Goal: Task Accomplishment & Management: Manage account settings

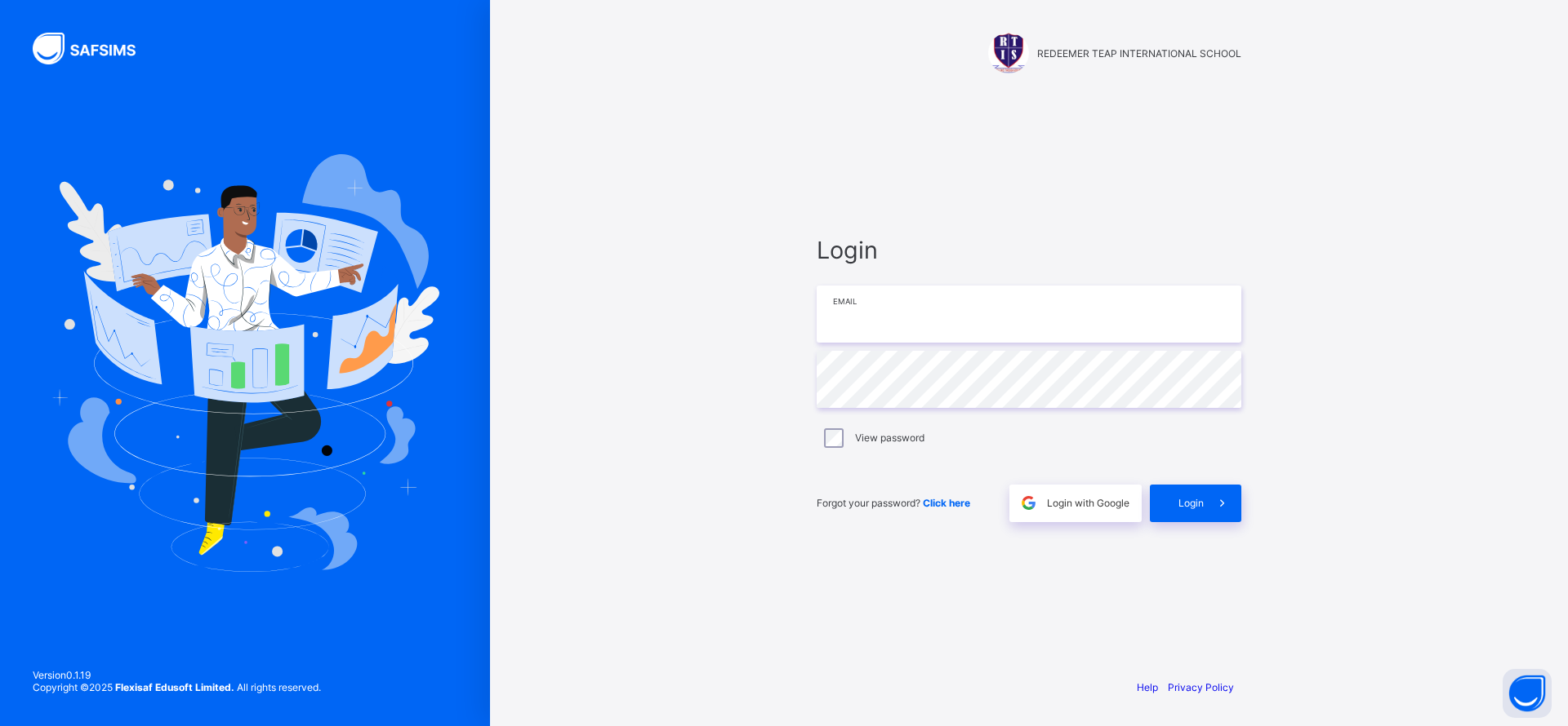
click at [1004, 332] on input "email" at bounding box center [1028, 314] width 424 height 57
paste input "**********"
type input "**********"
click at [1198, 511] on div "Login" at bounding box center [1196, 504] width 92 height 37
drag, startPoint x: 981, startPoint y: 336, endPoint x: 665, endPoint y: 331, distance: 316.0
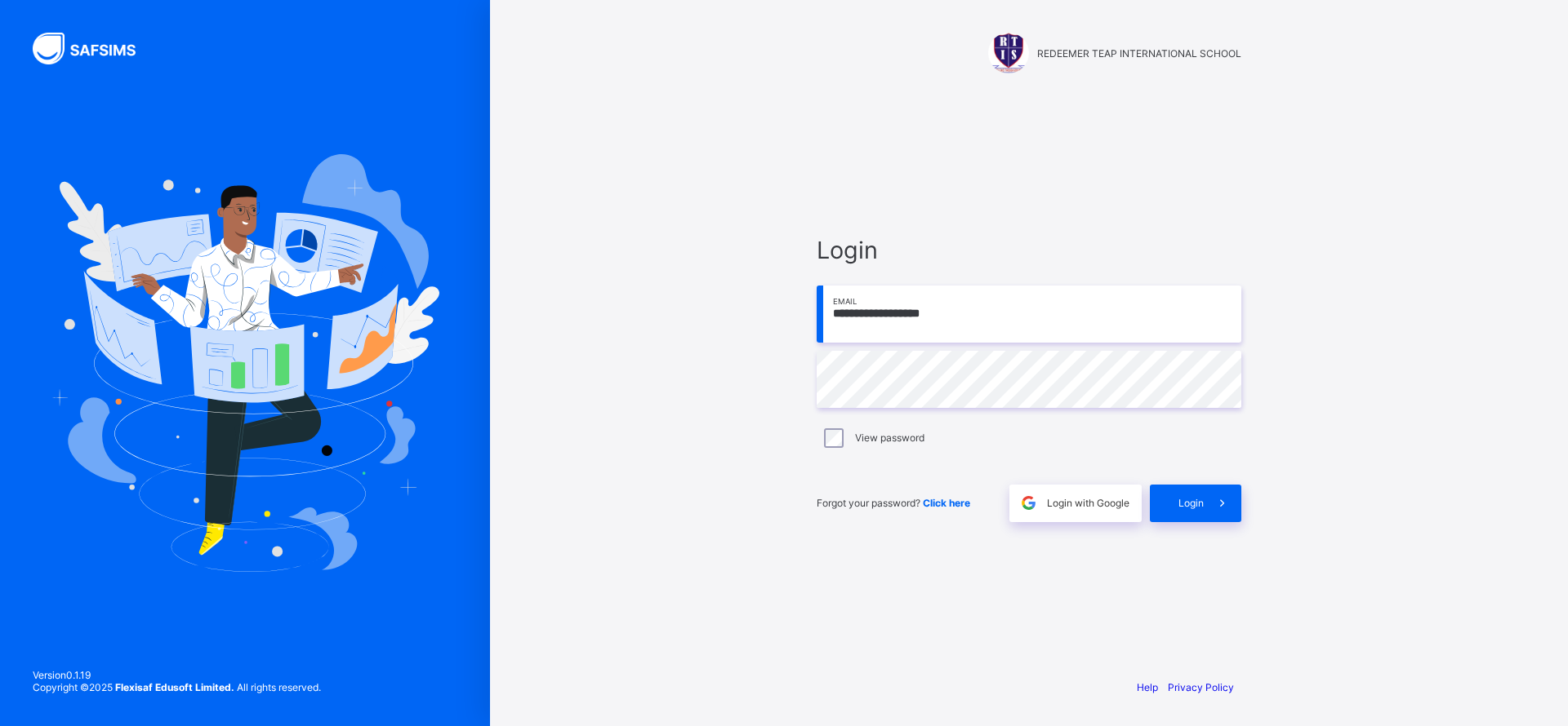
click at [665, 331] on div "**********" at bounding box center [1028, 363] width 1078 height 726
paste input "email"
click at [858, 316] on input "**********" at bounding box center [1028, 314] width 424 height 57
type input "**********"
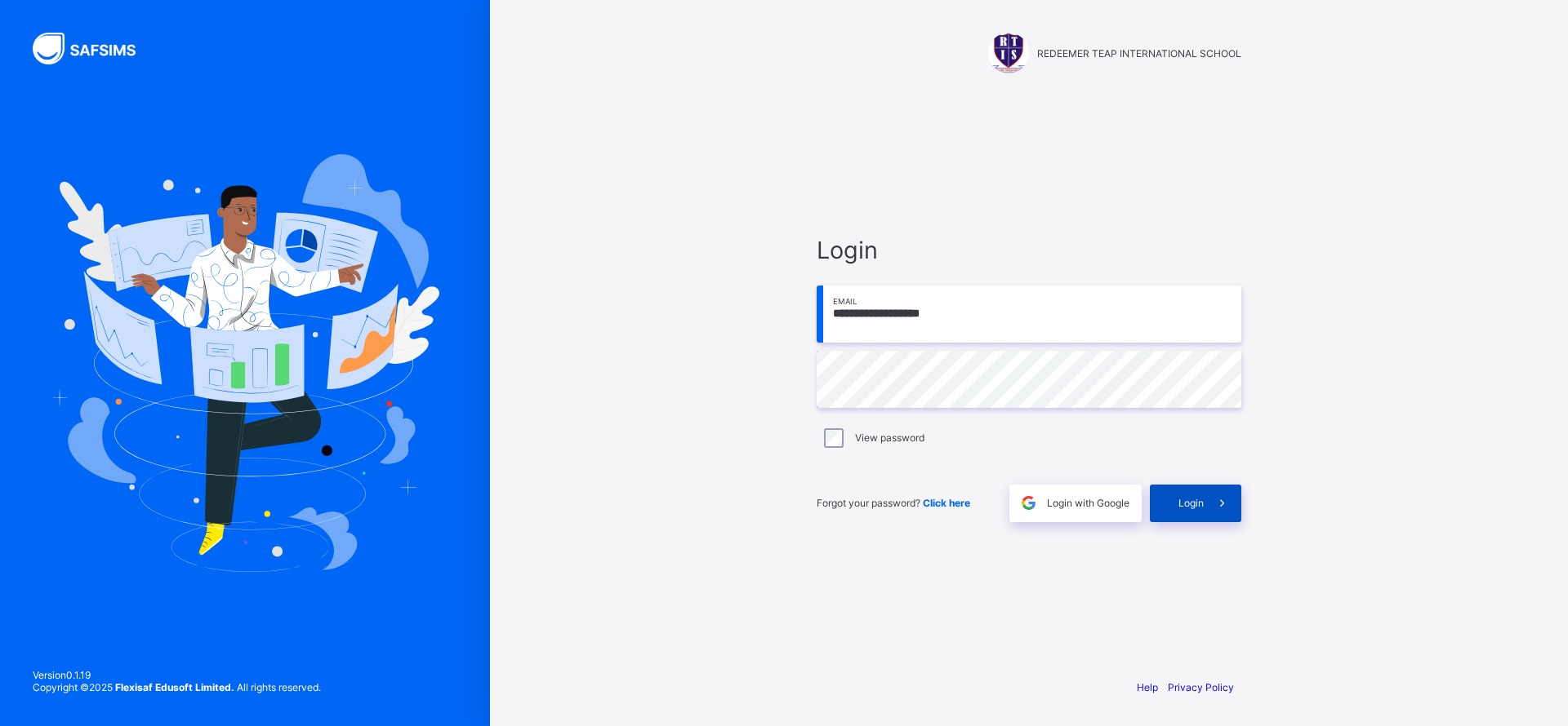
click at [1220, 506] on icon at bounding box center [1222, 503] width 17 height 15
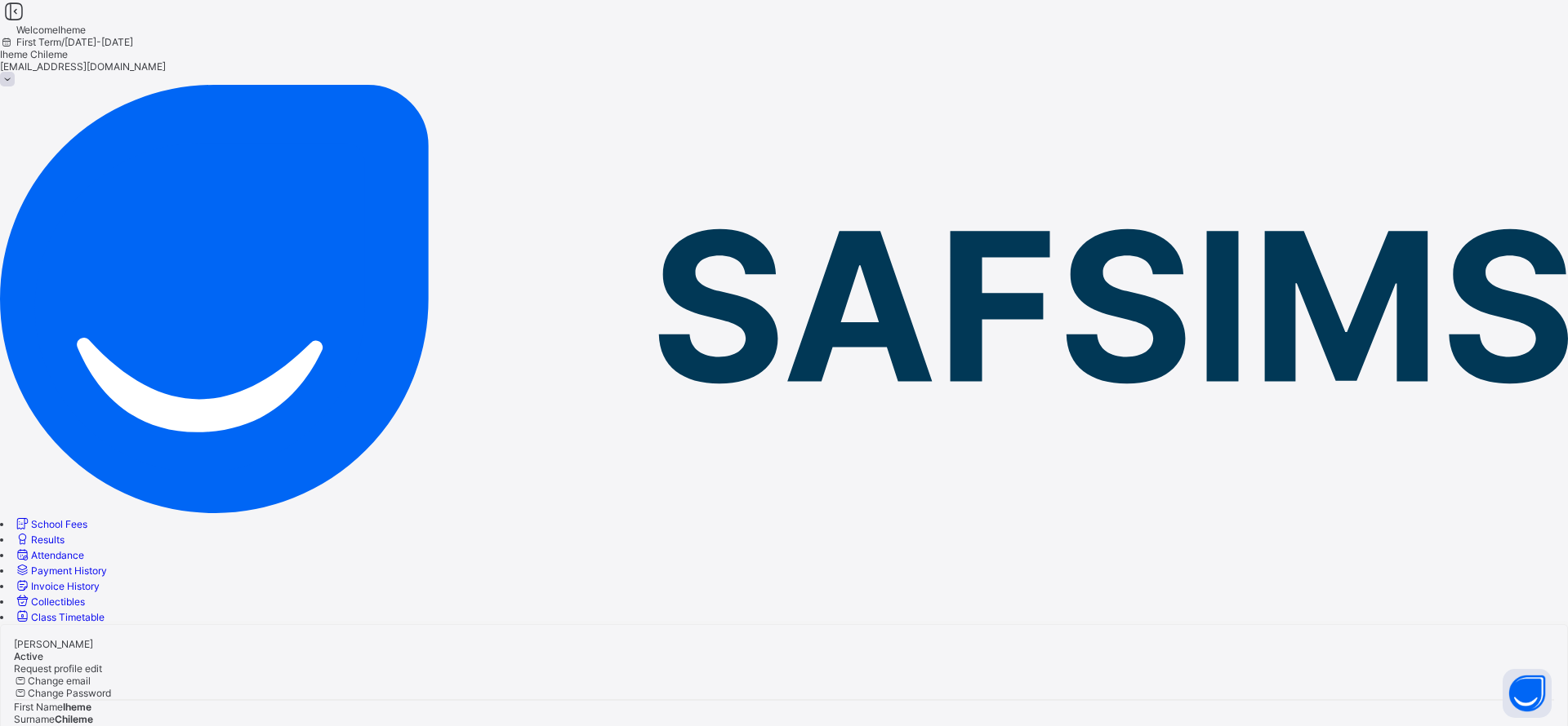
click at [80, 518] on span "School Fees" at bounding box center [59, 524] width 56 height 12
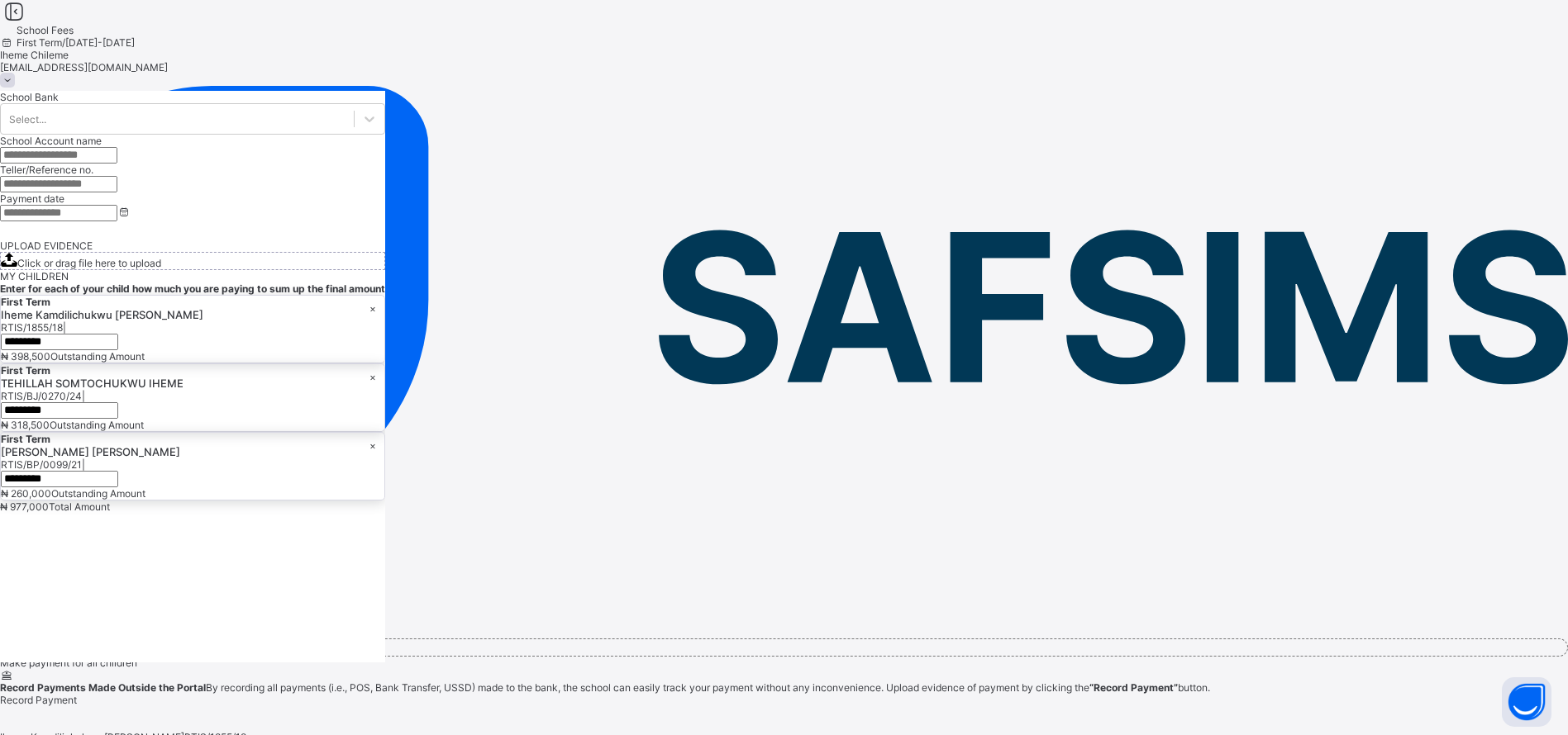
scroll to position [188, 0]
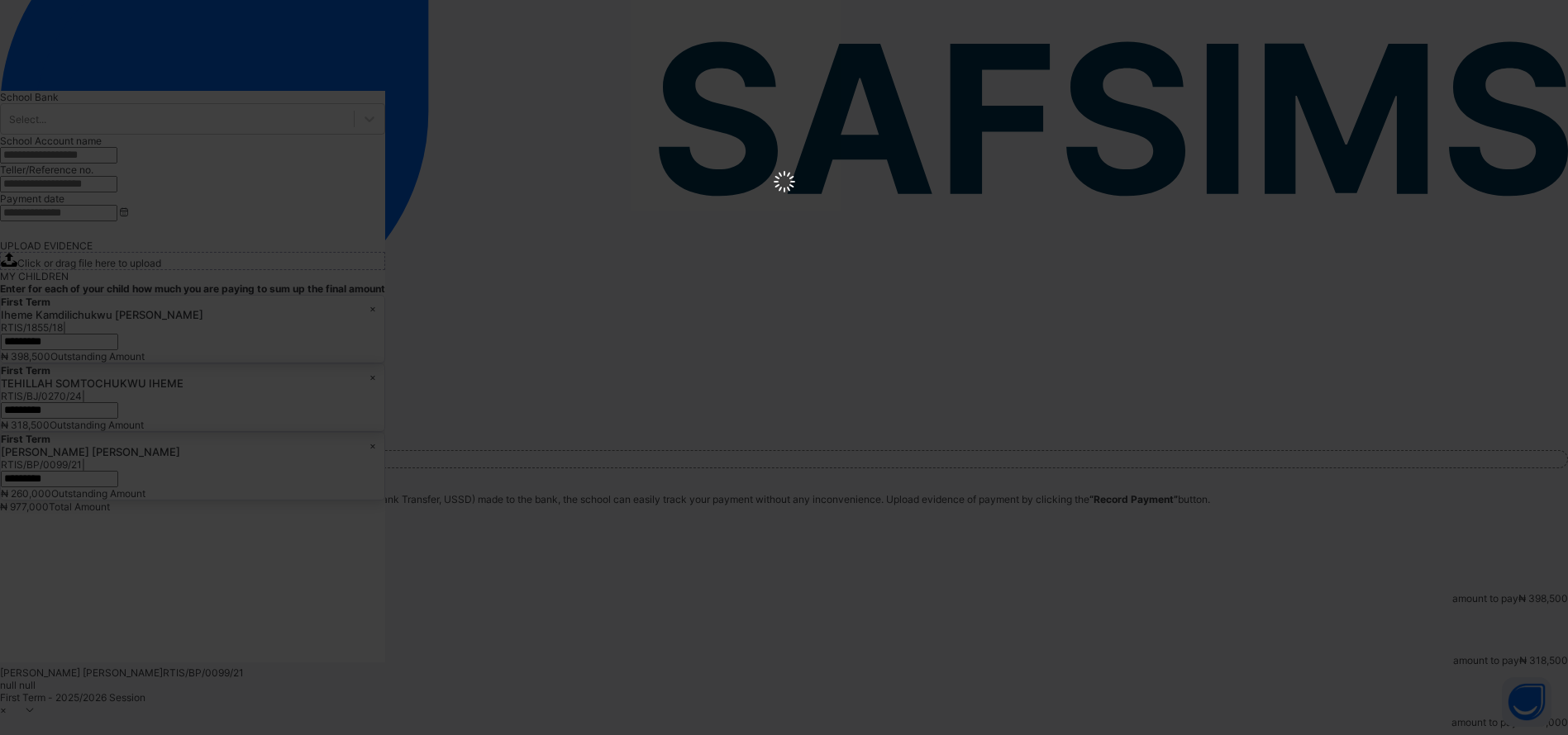
scroll to position [0, 0]
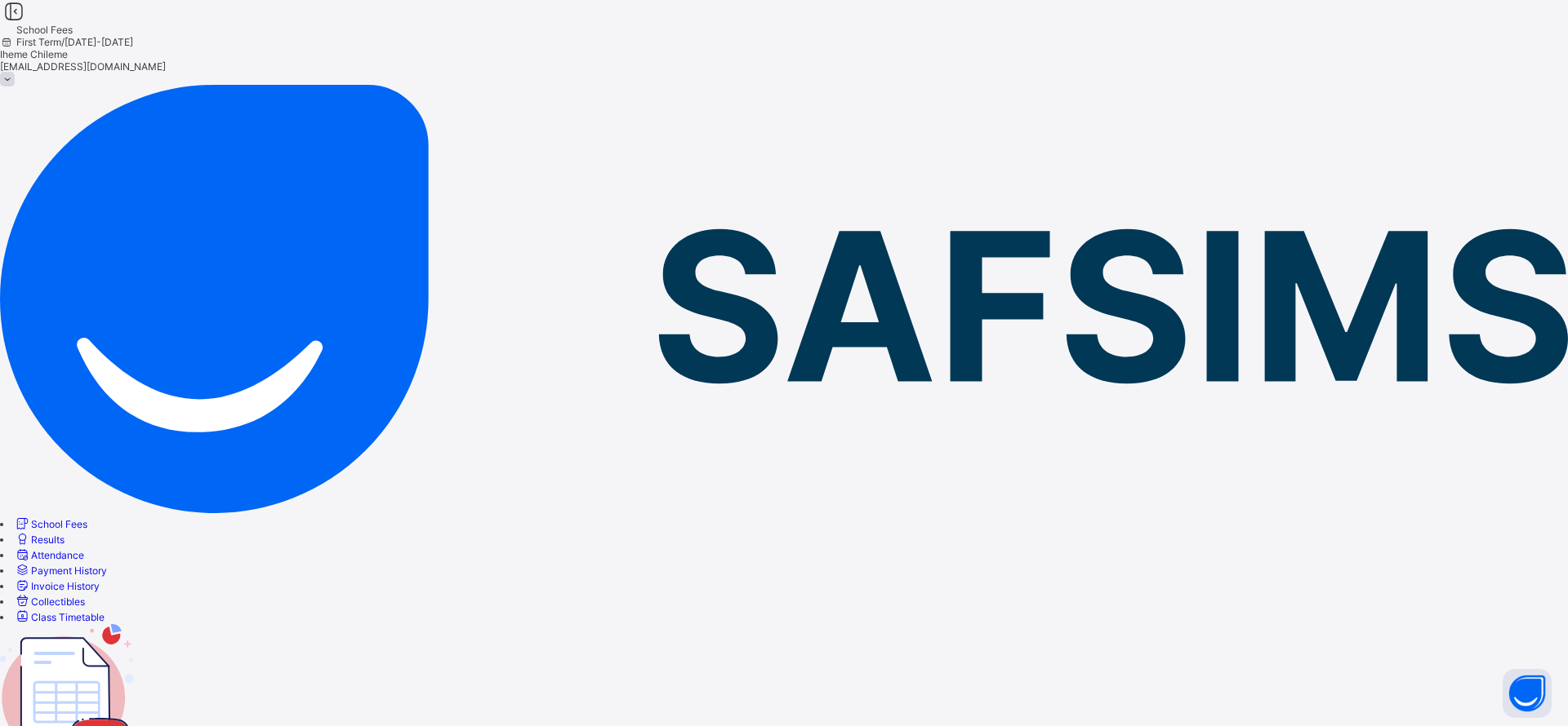
click at [87, 518] on link "School Fees" at bounding box center [50, 524] width 74 height 12
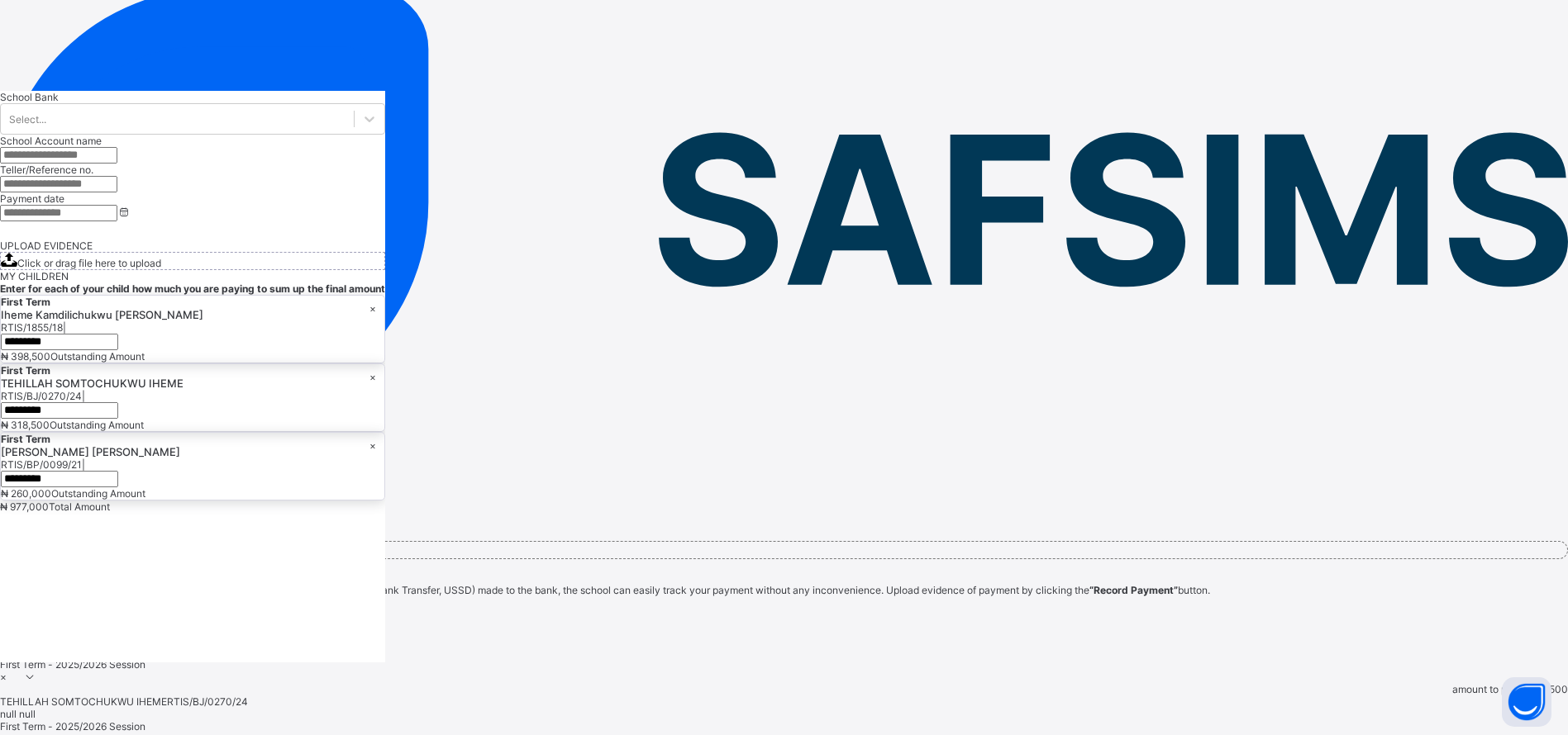
scroll to position [188, 0]
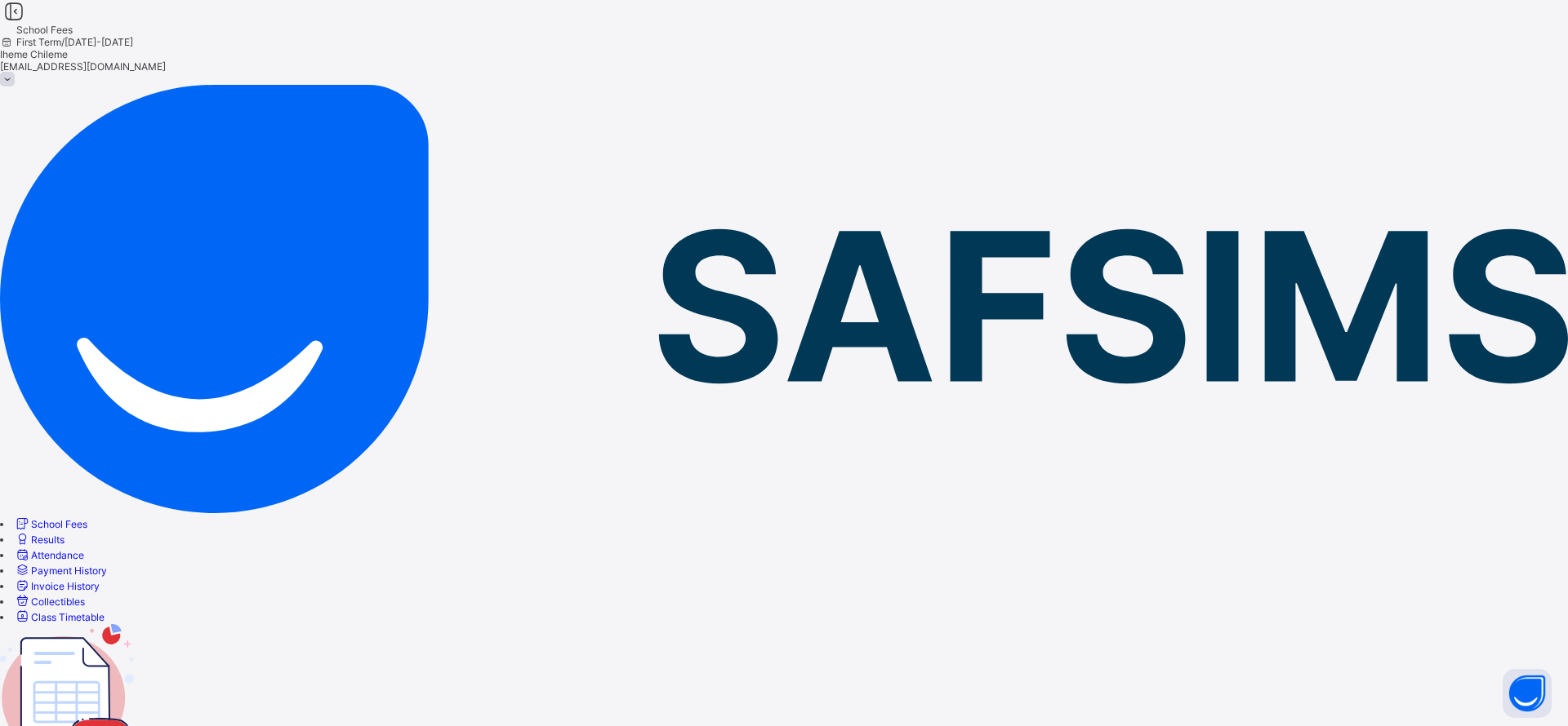
click at [87, 518] on span "School Fees" at bounding box center [59, 524] width 56 height 12
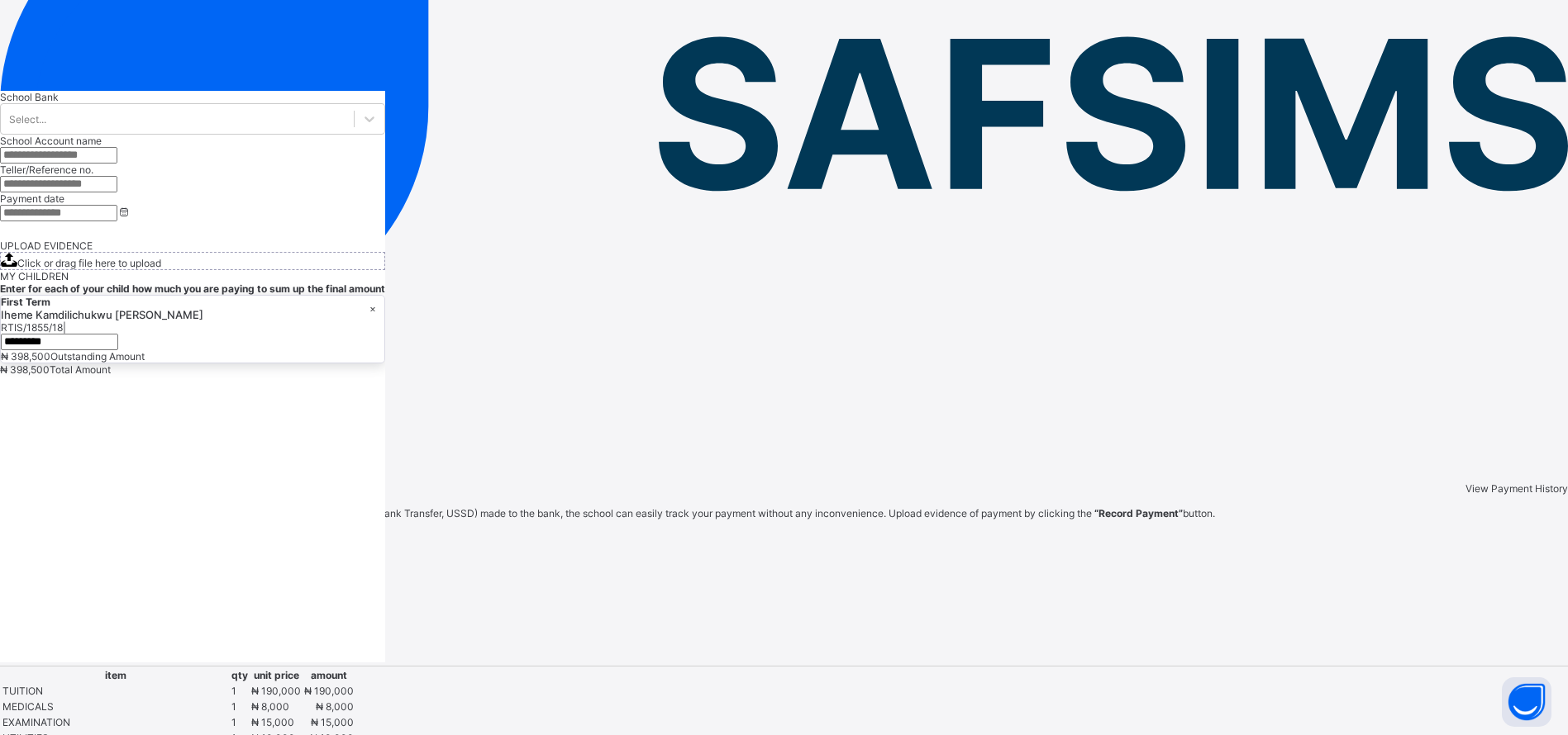
scroll to position [318, 0]
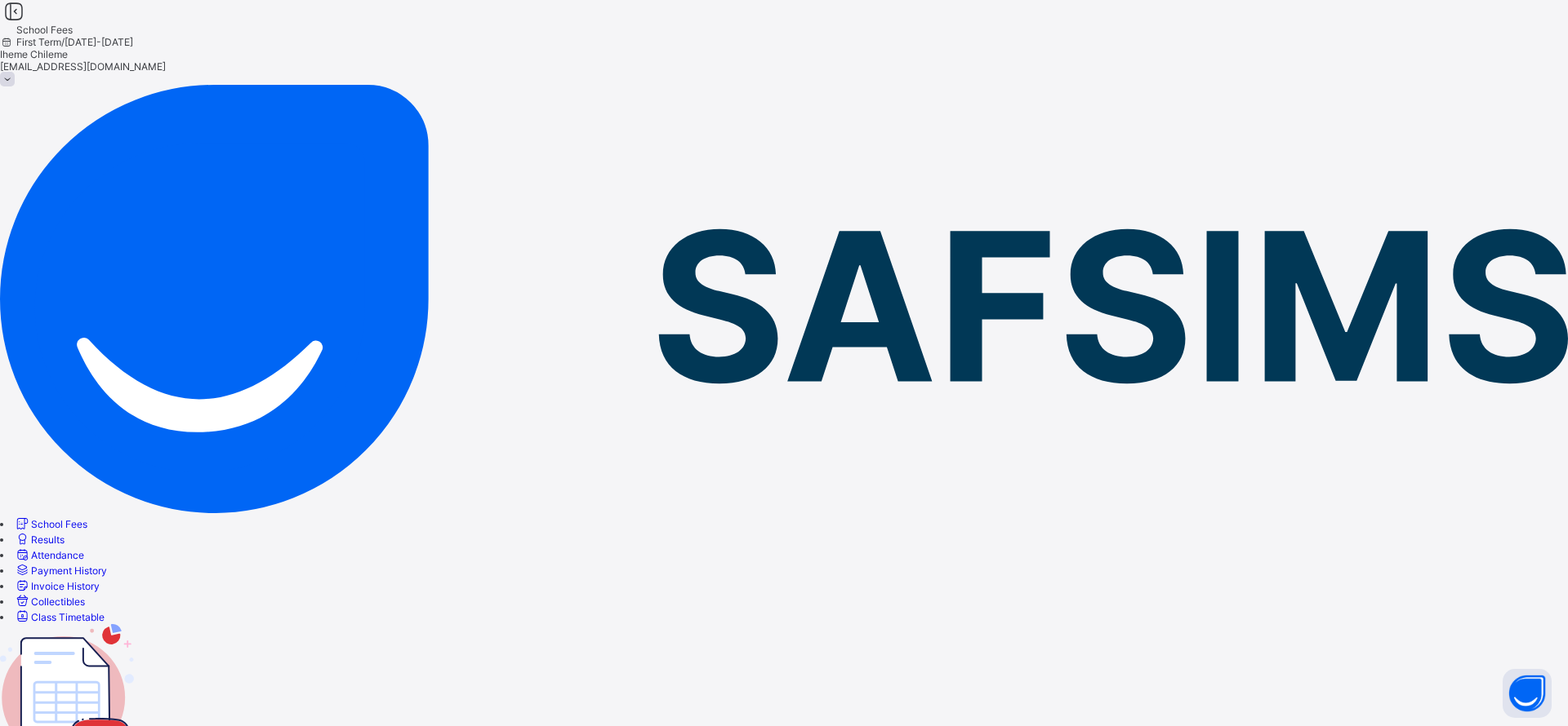
click at [165, 60] on span "chilheme@yahoo.com" at bounding box center [82, 66] width 165 height 12
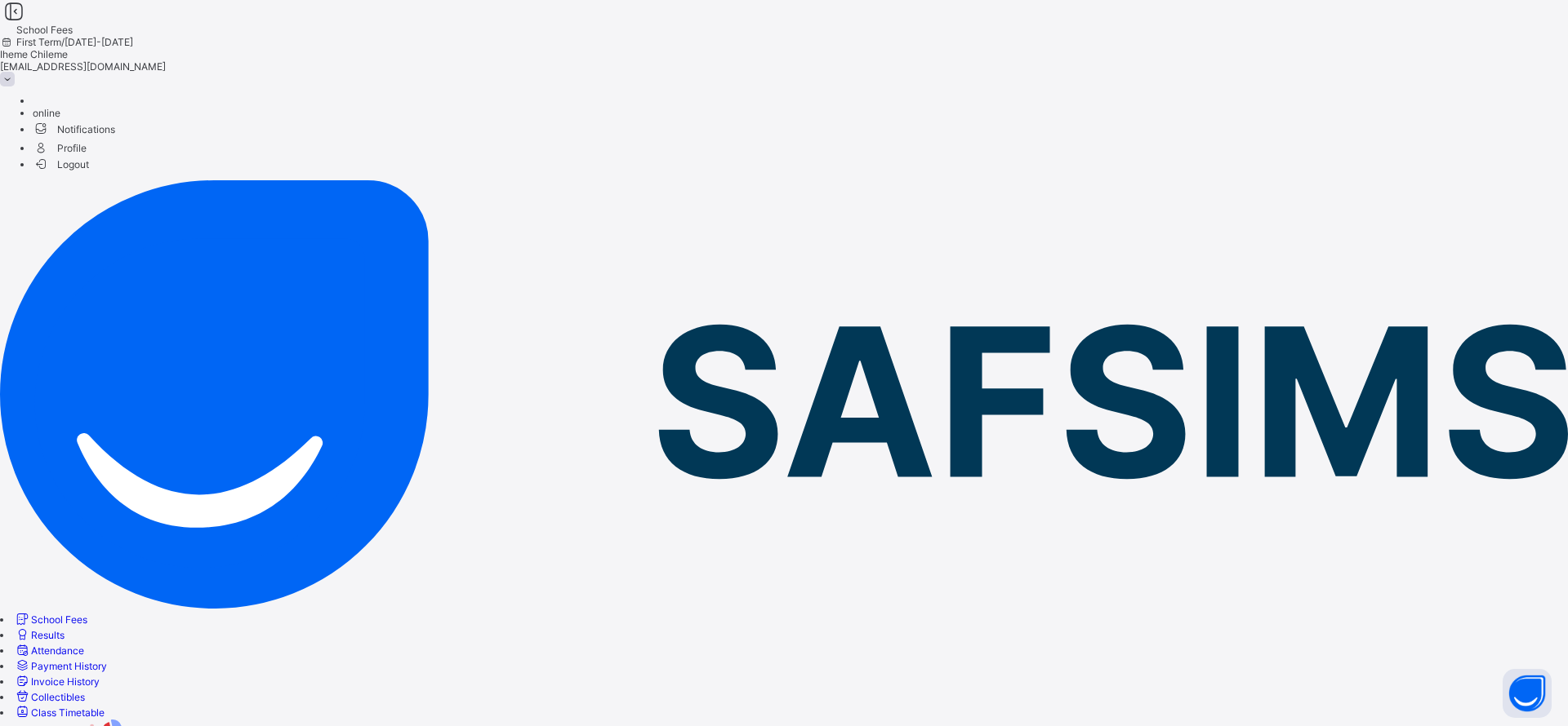
click at [89, 162] on span "Logout" at bounding box center [60, 165] width 56 height 17
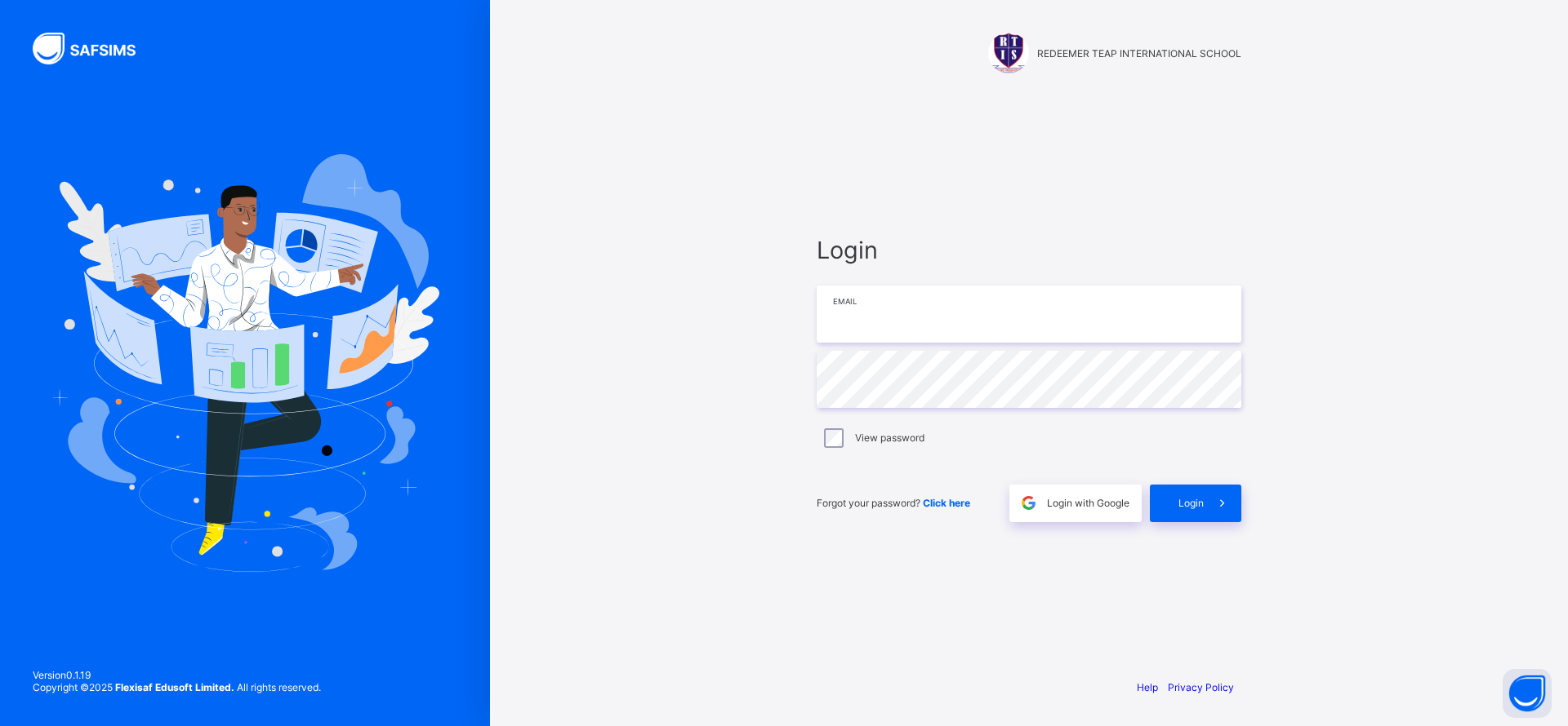
click at [971, 308] on input "email" at bounding box center [1028, 314] width 424 height 57
type input "**********"
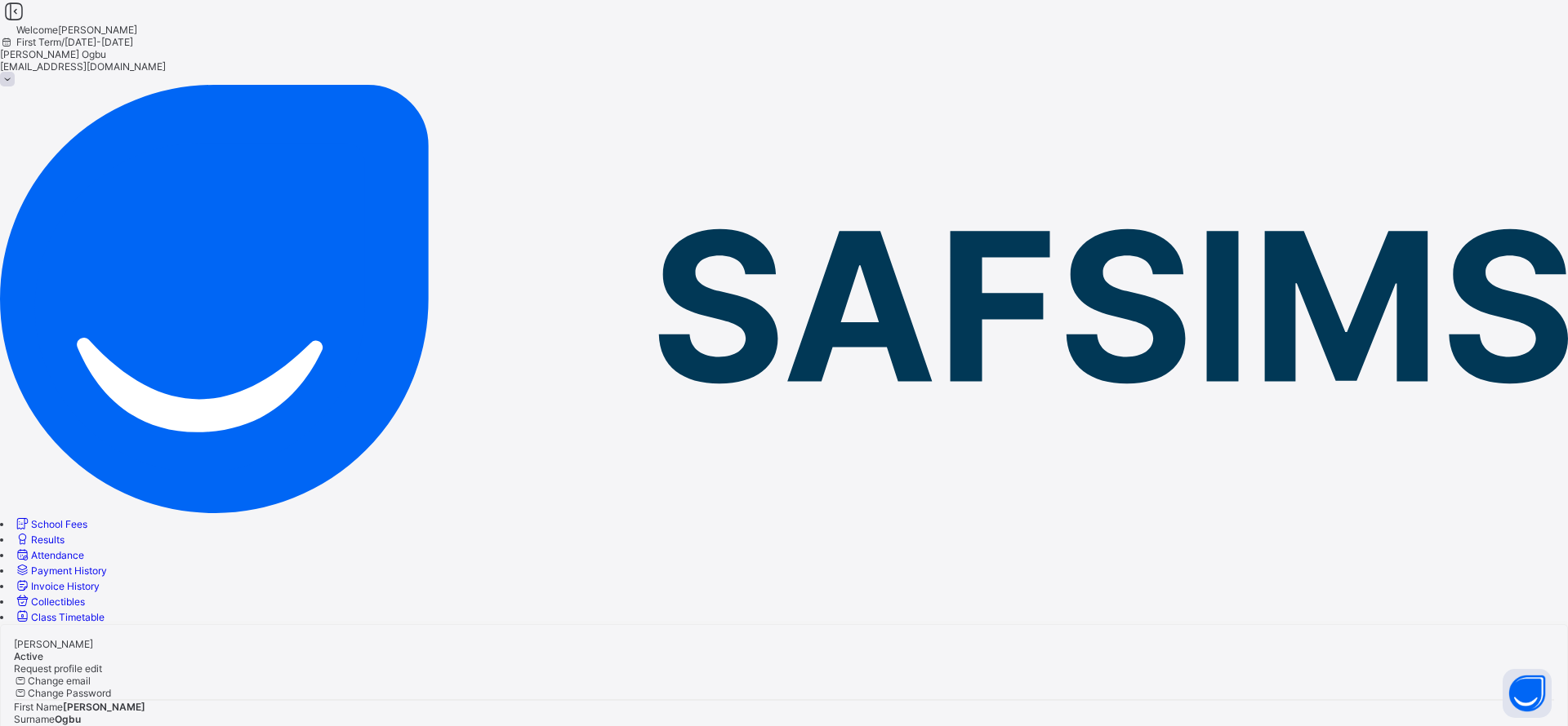
click at [76, 518] on span "School Fees" at bounding box center [59, 524] width 56 height 12
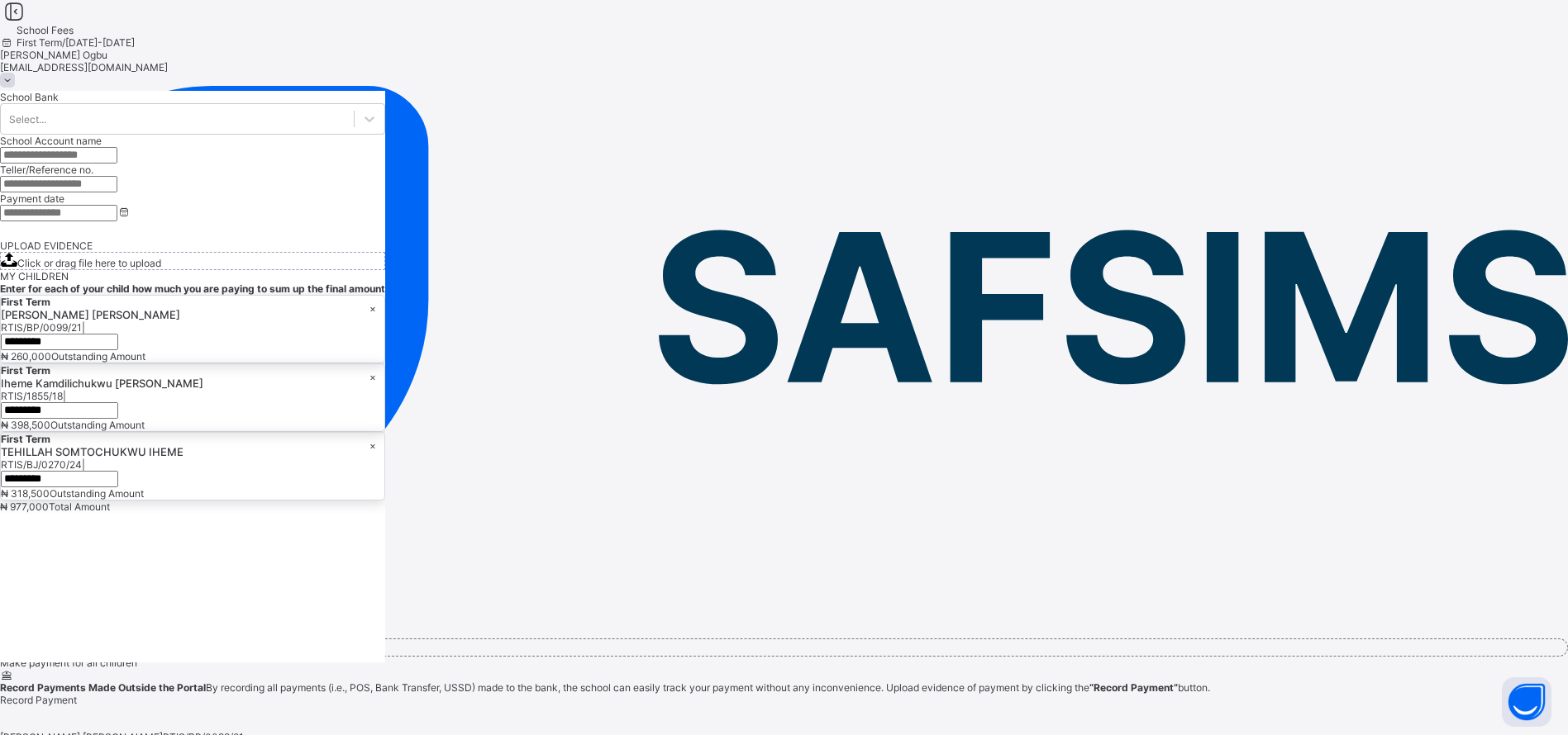
scroll to position [188, 0]
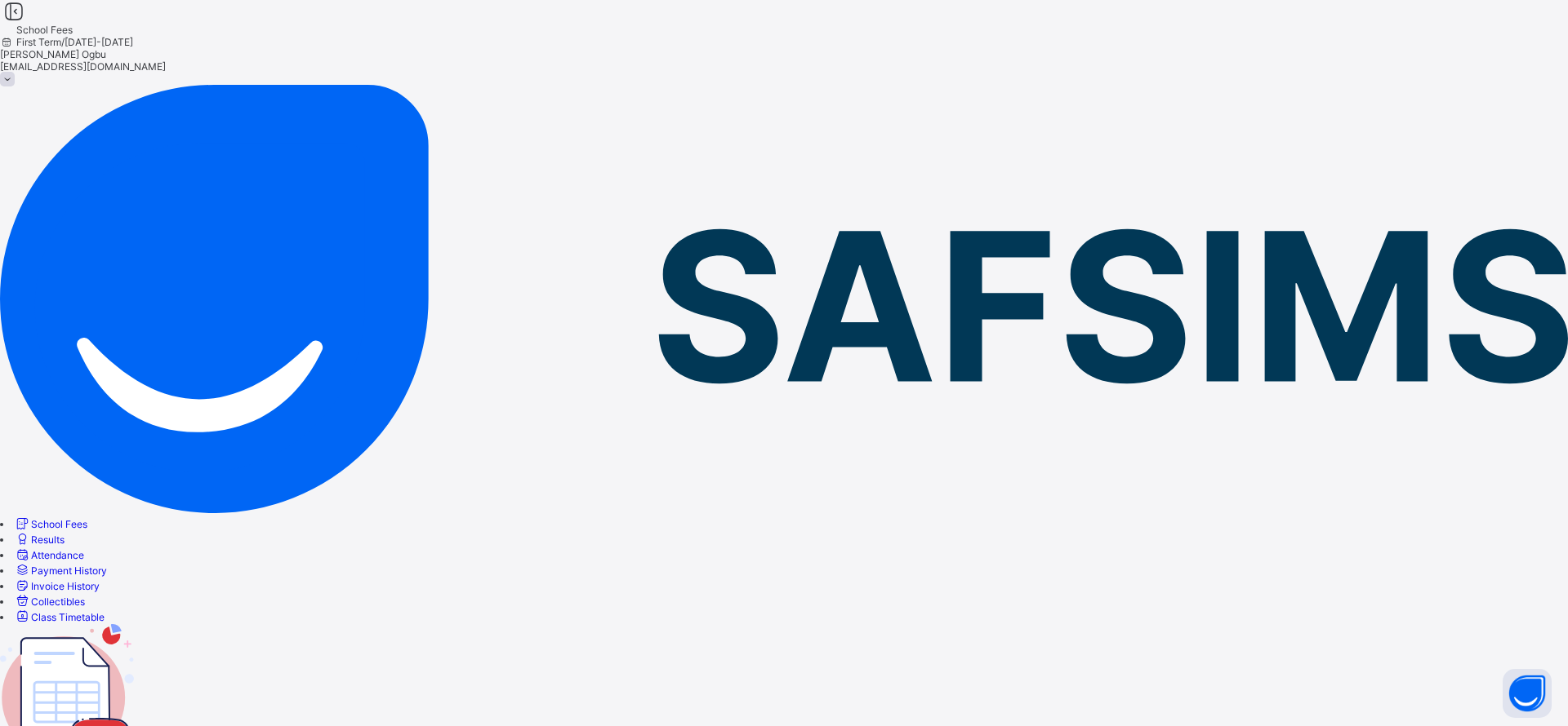
click at [86, 518] on span "School Fees" at bounding box center [59, 524] width 56 height 12
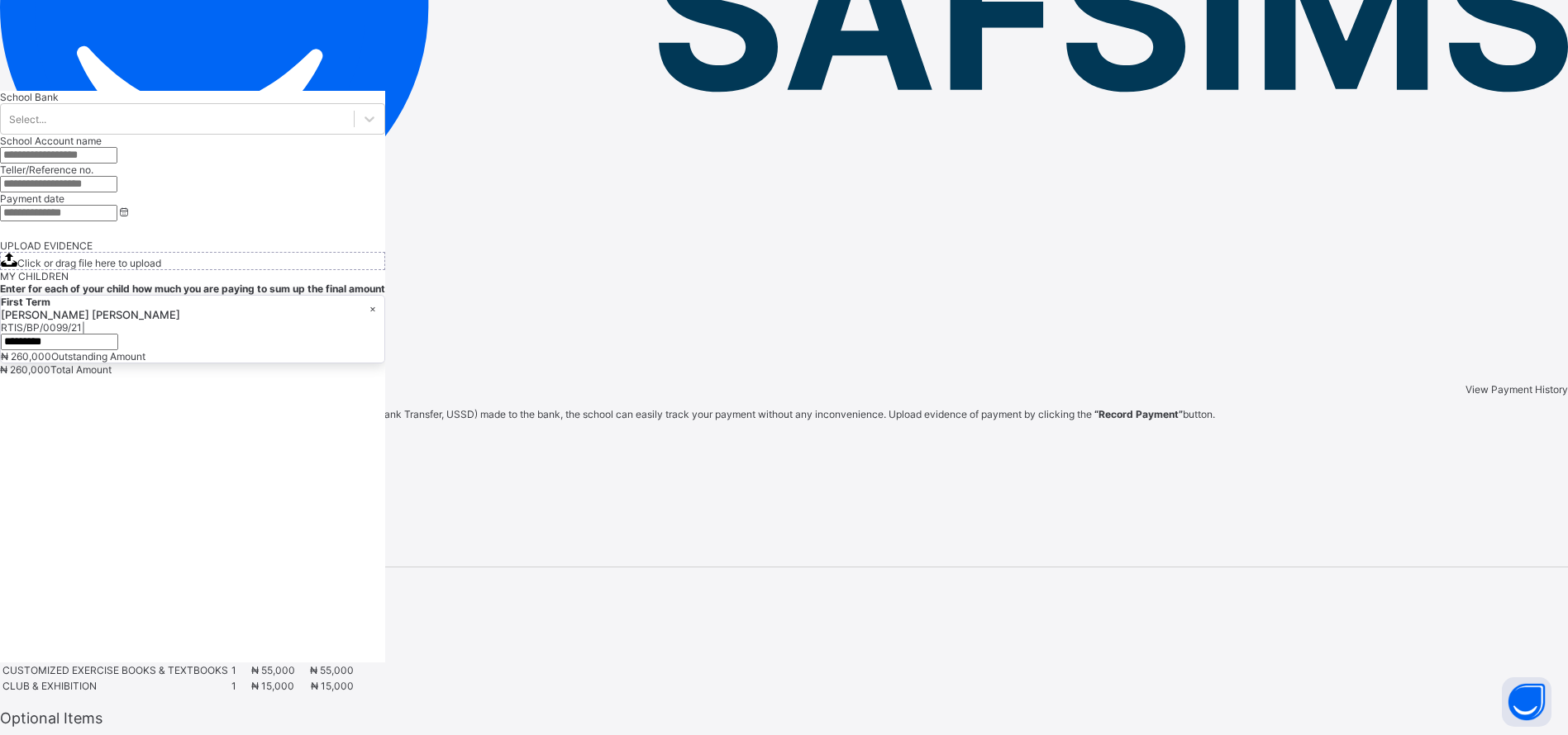
scroll to position [288, 0]
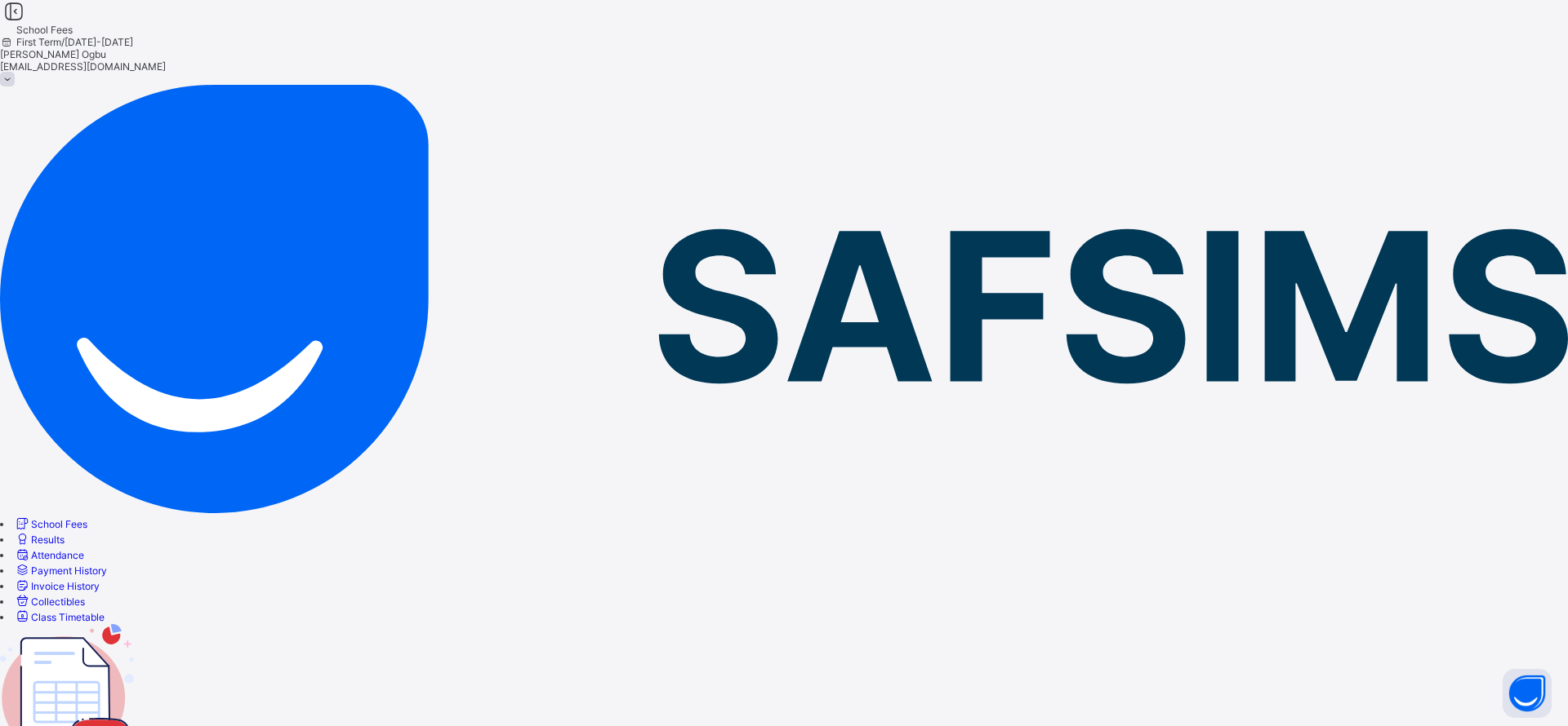
click at [87, 518] on link "School Fees" at bounding box center [50, 524] width 74 height 12
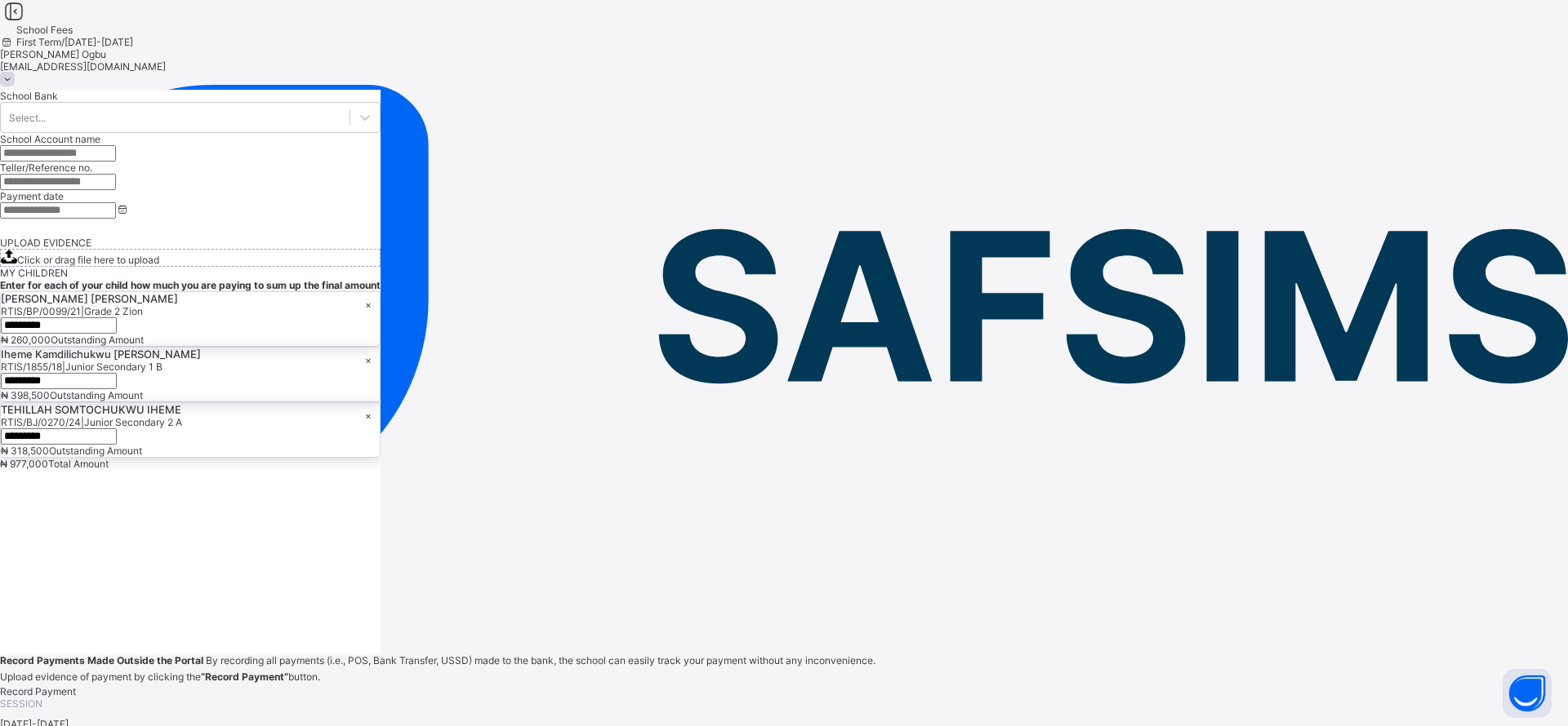
click at [84, 550] on span "Attendance" at bounding box center [58, 556] width 53 height 12
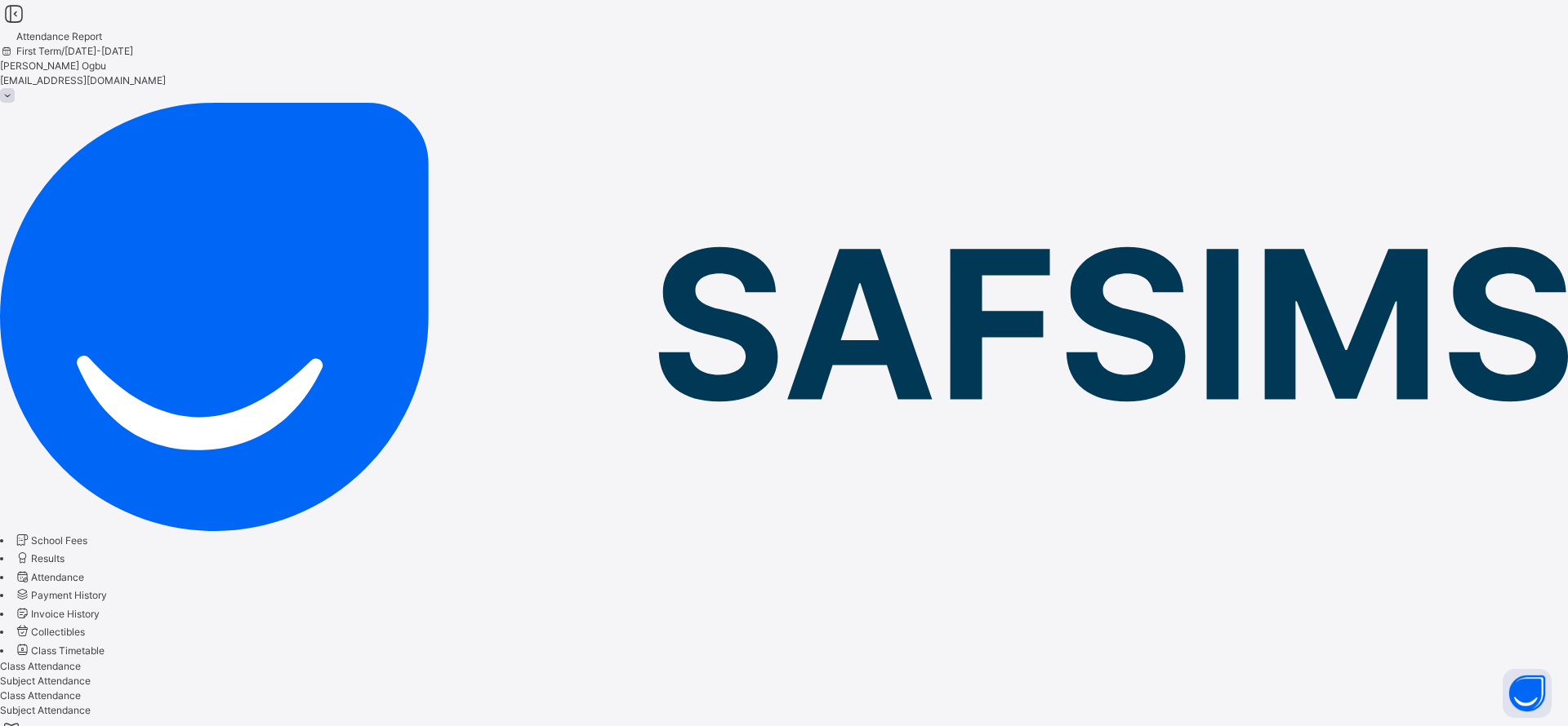
click at [107, 589] on link "Payment History" at bounding box center [60, 595] width 93 height 12
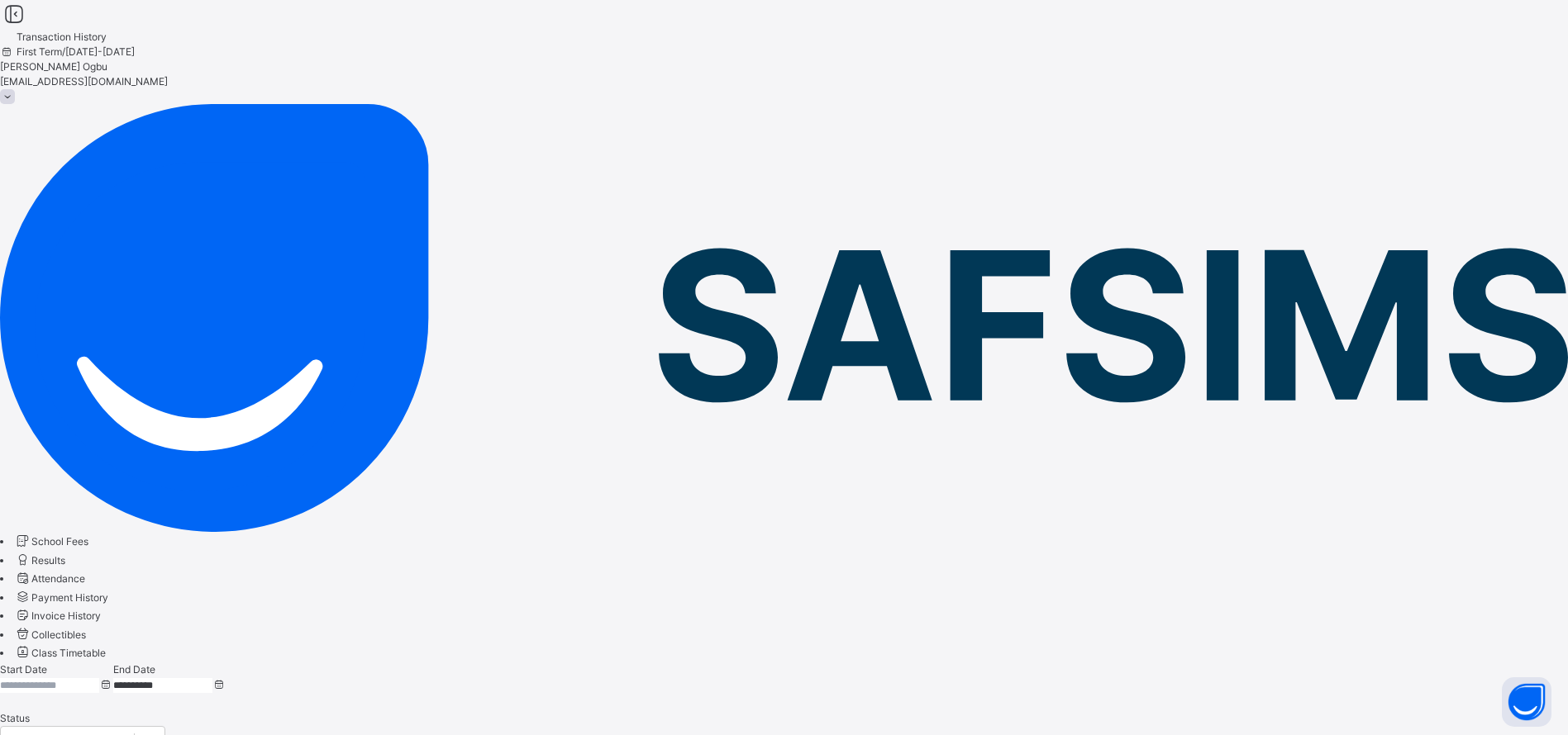
click at [88, 536] on link "School Fees" at bounding box center [51, 542] width 75 height 12
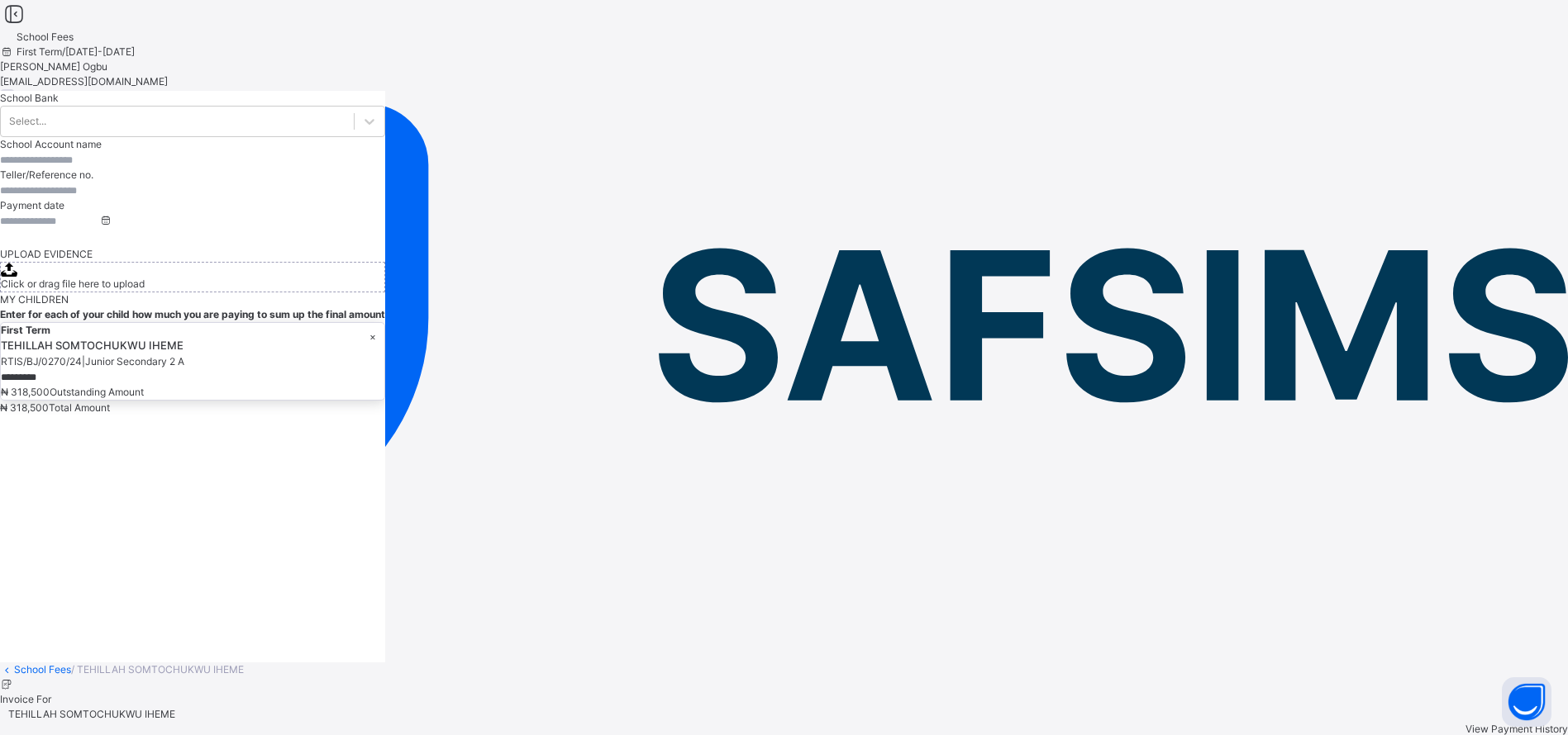
scroll to position [340, 0]
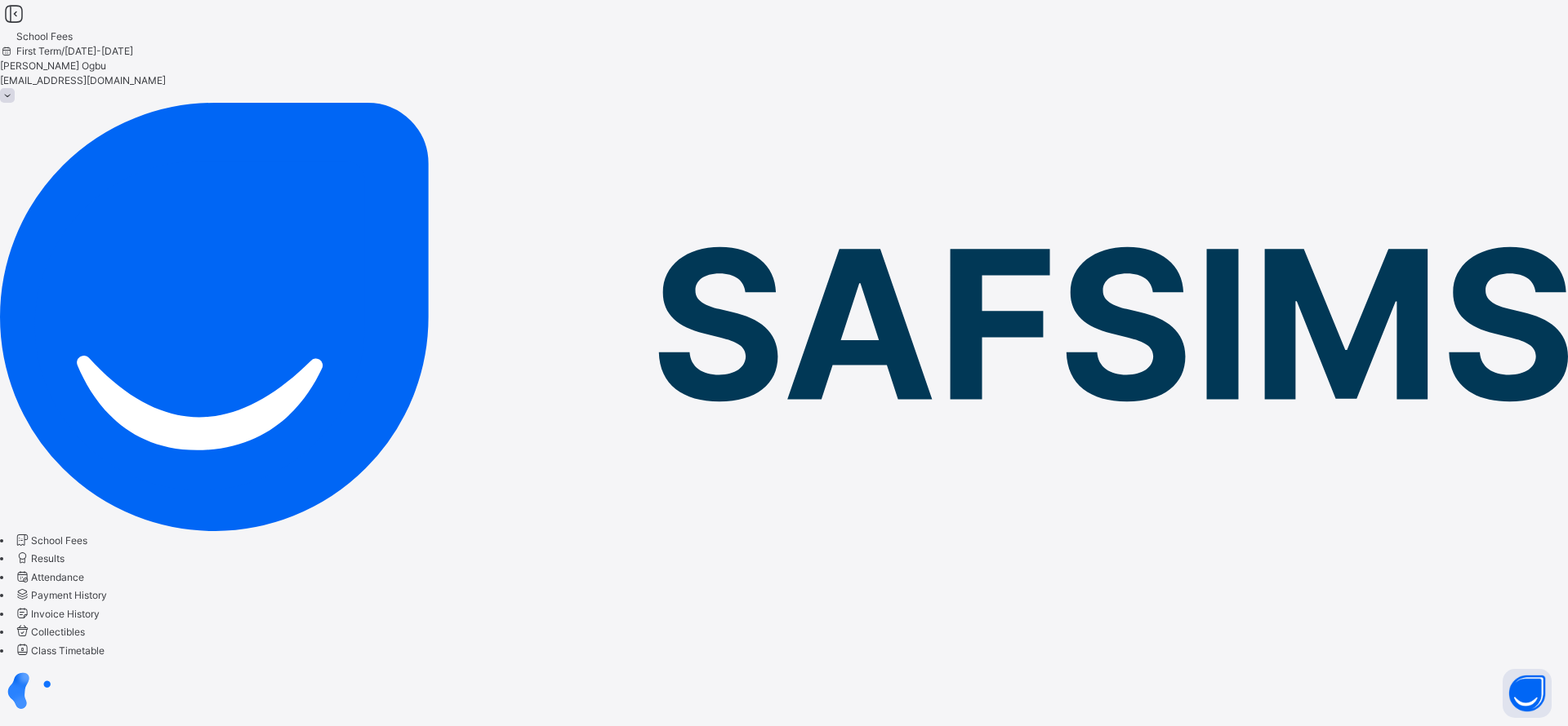
click at [64, 552] on span "Results" at bounding box center [48, 558] width 33 height 12
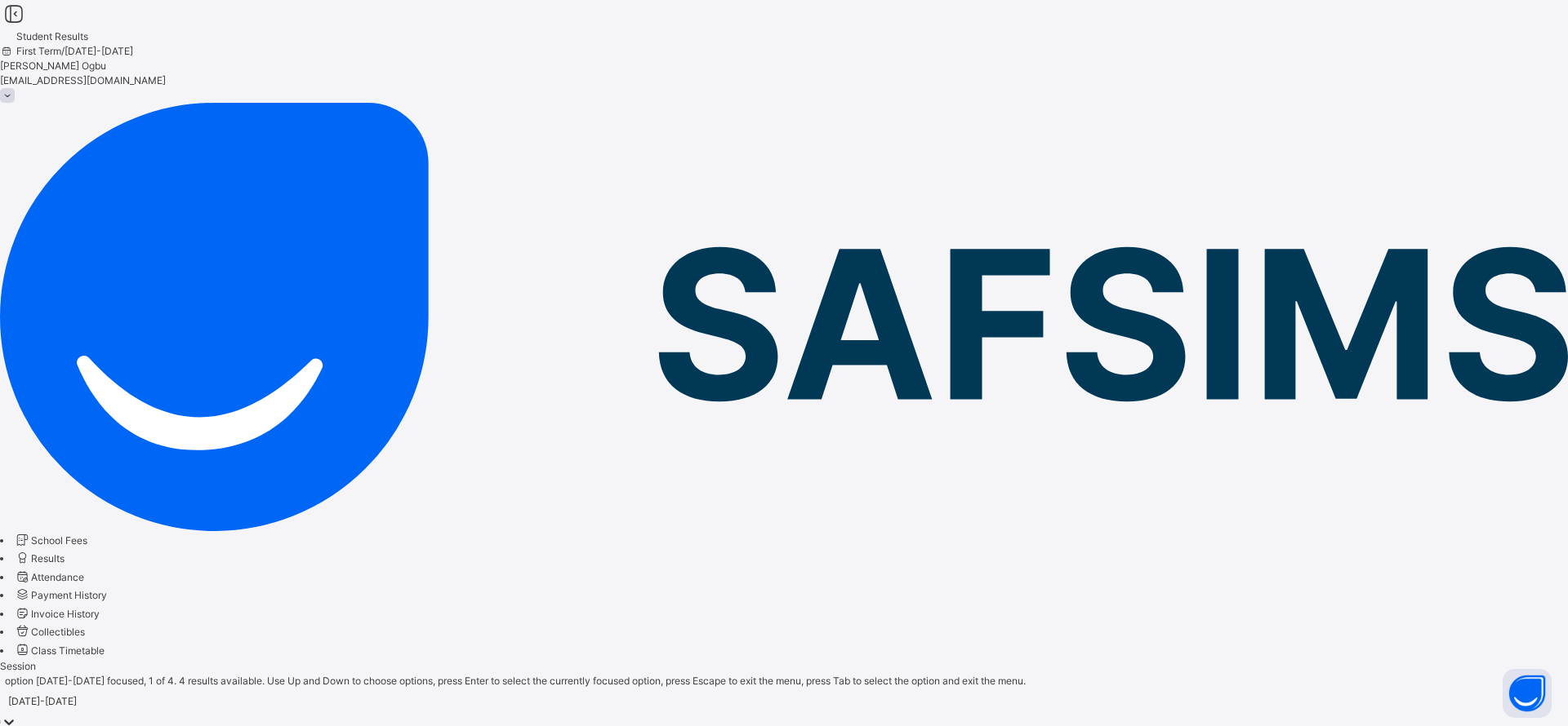
click at [17, 714] on div at bounding box center [8, 722] width 16 height 16
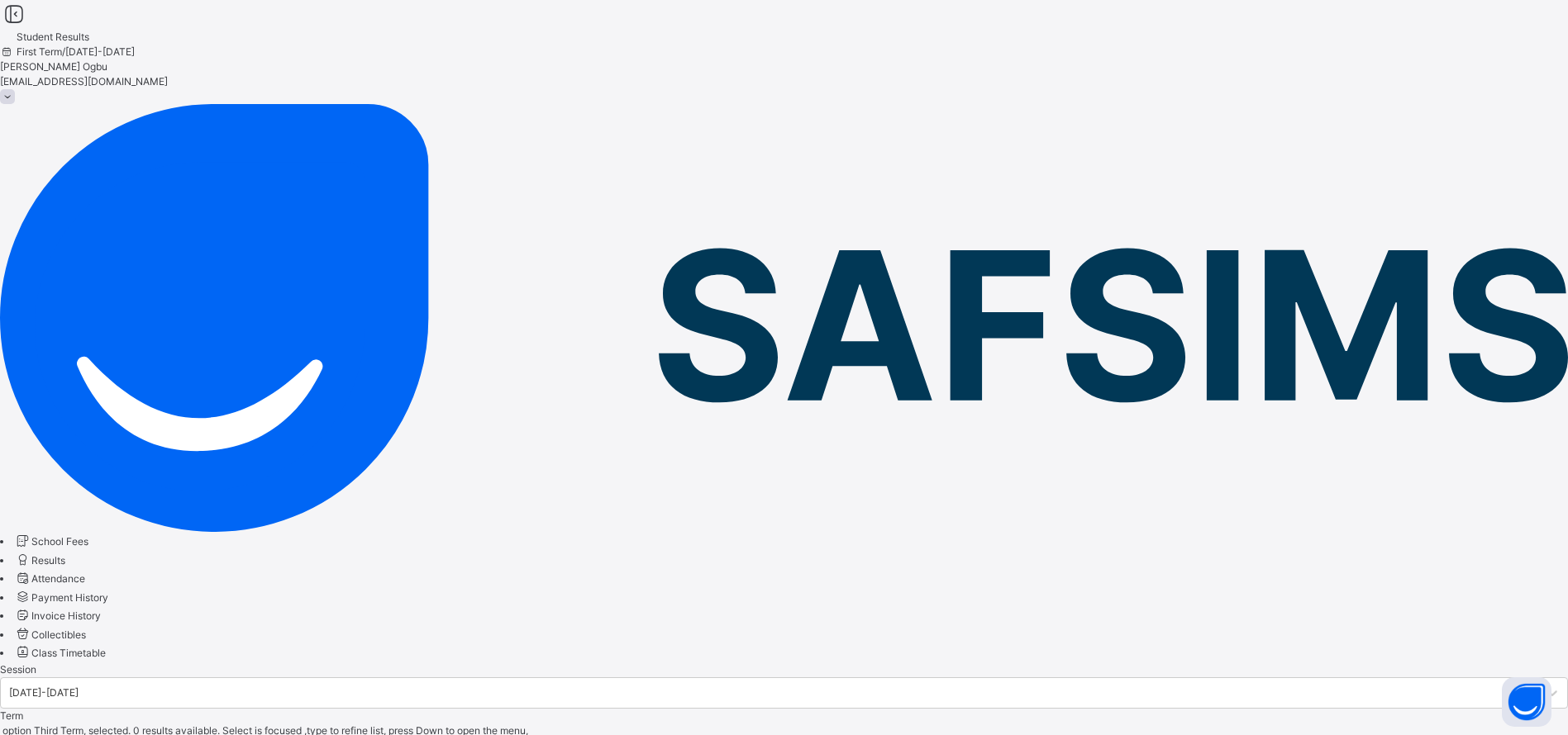
scroll to position [76, 0]
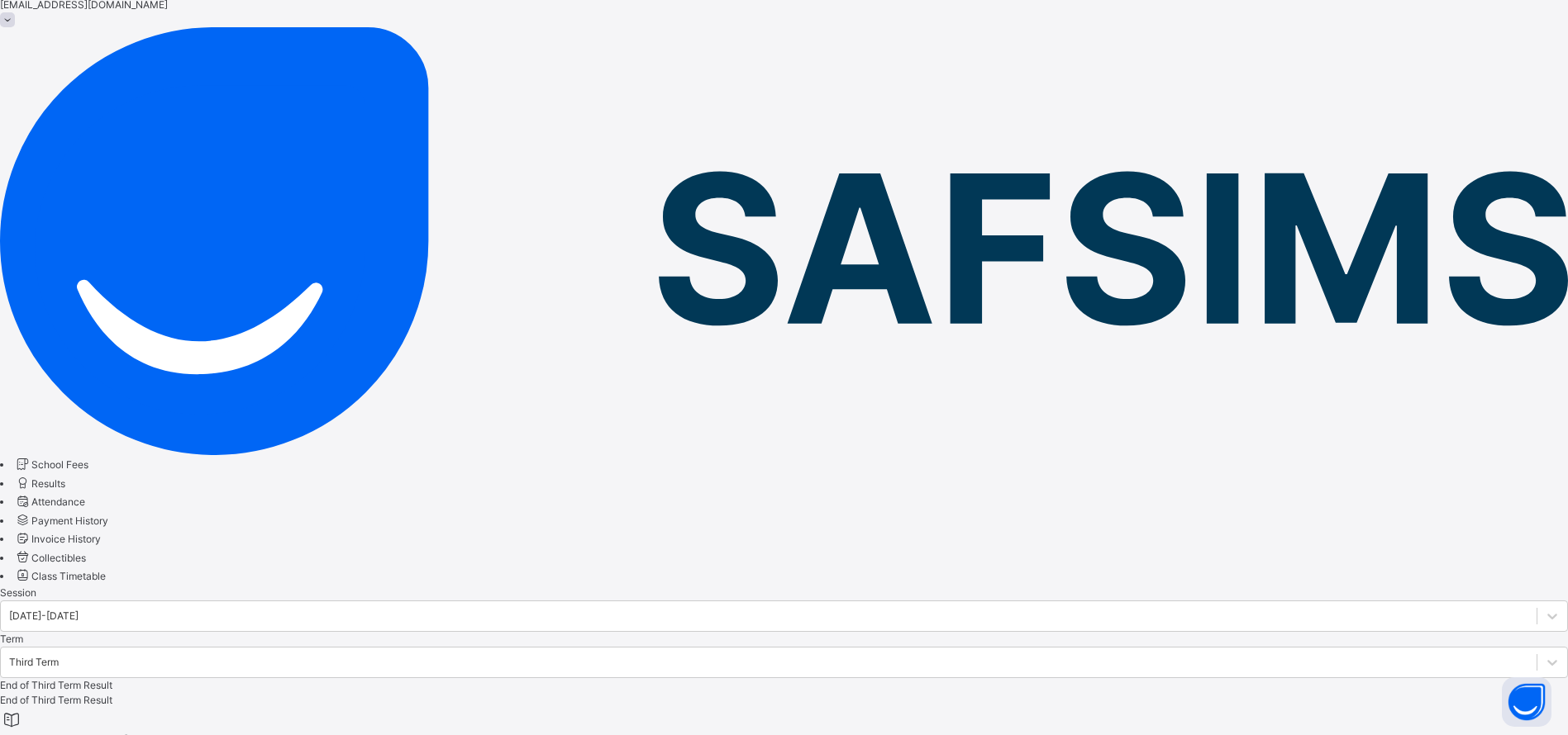
click at [512, 586] on div at bounding box center [784, 586] width 1568 height 0
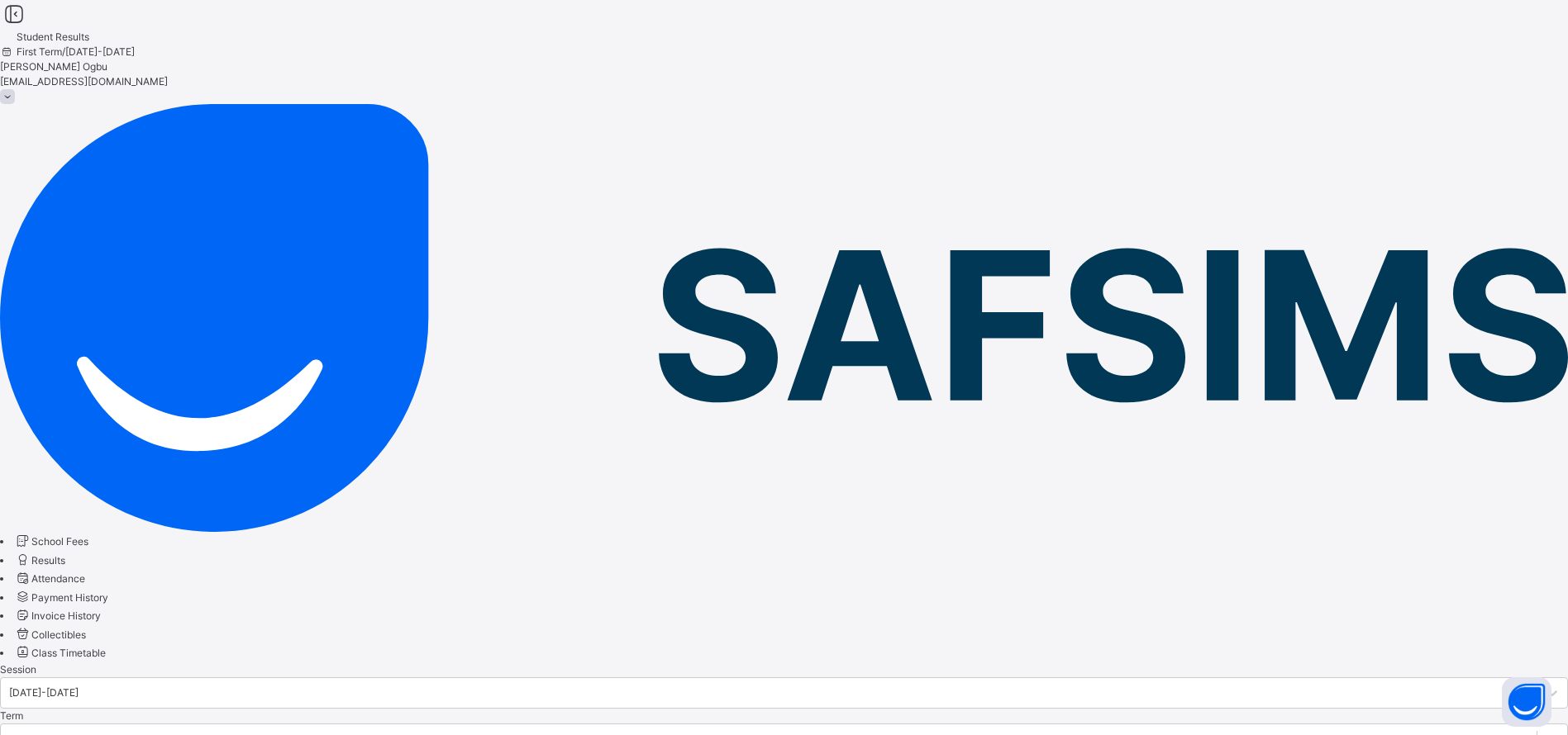
click at [766, 663] on div at bounding box center [784, 663] width 1568 height 0
click at [88, 536] on span "School Fees" at bounding box center [60, 542] width 57 height 12
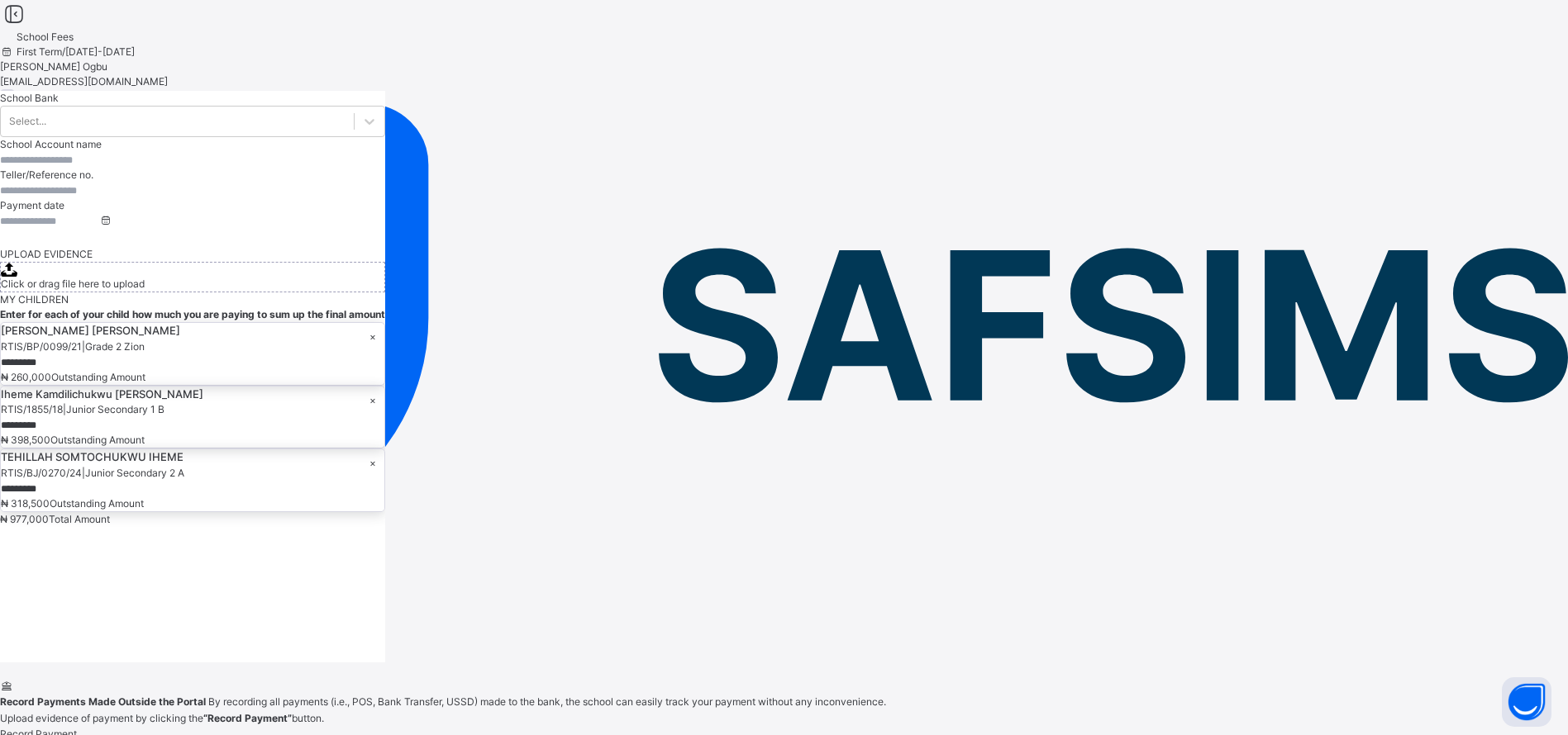
click at [1528, 59] on div "Ann Ogbu teststudent41@rtis-edu.ng" at bounding box center [784, 82] width 1568 height 45
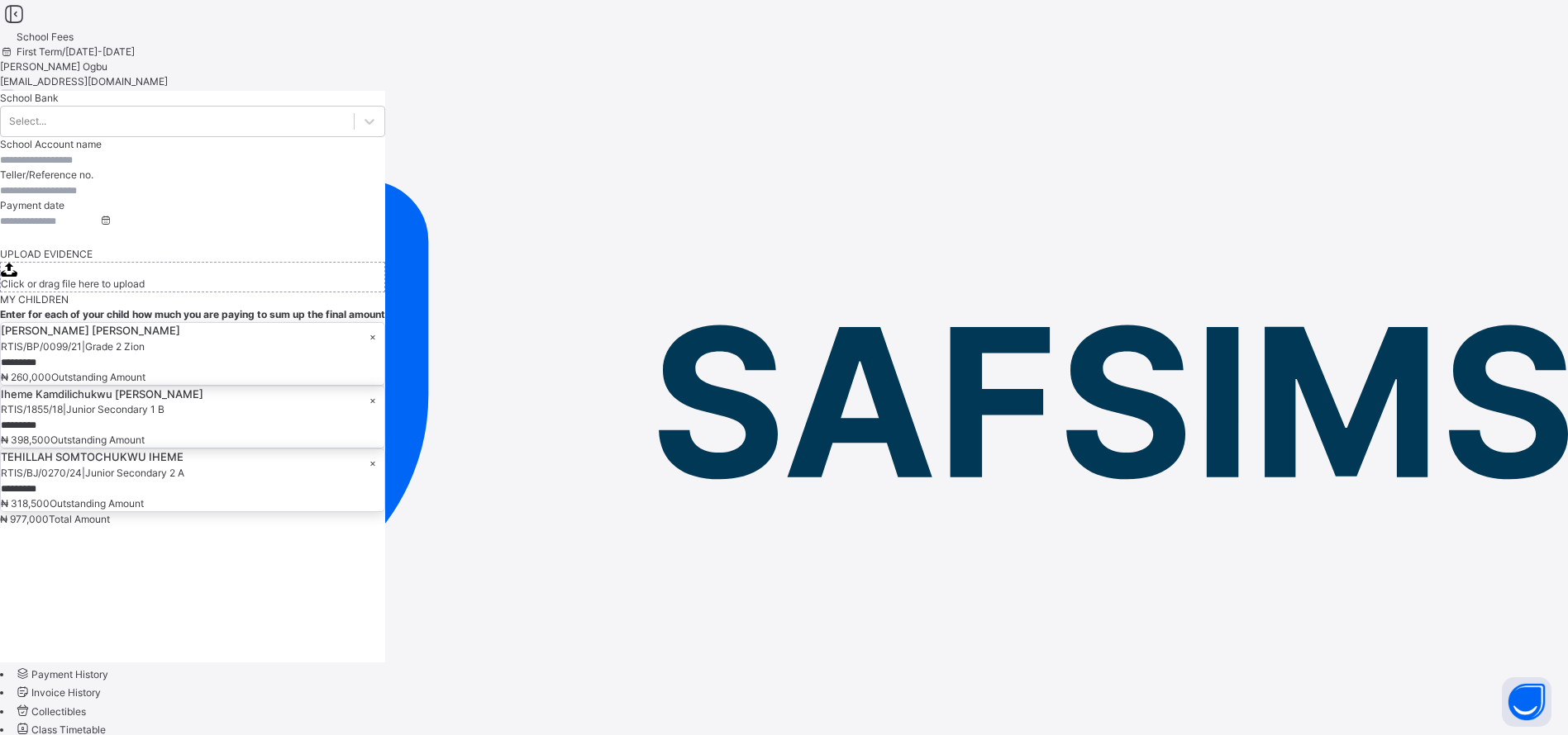
click at [57, 174] on span "Logout" at bounding box center [28, 173] width 57 height 17
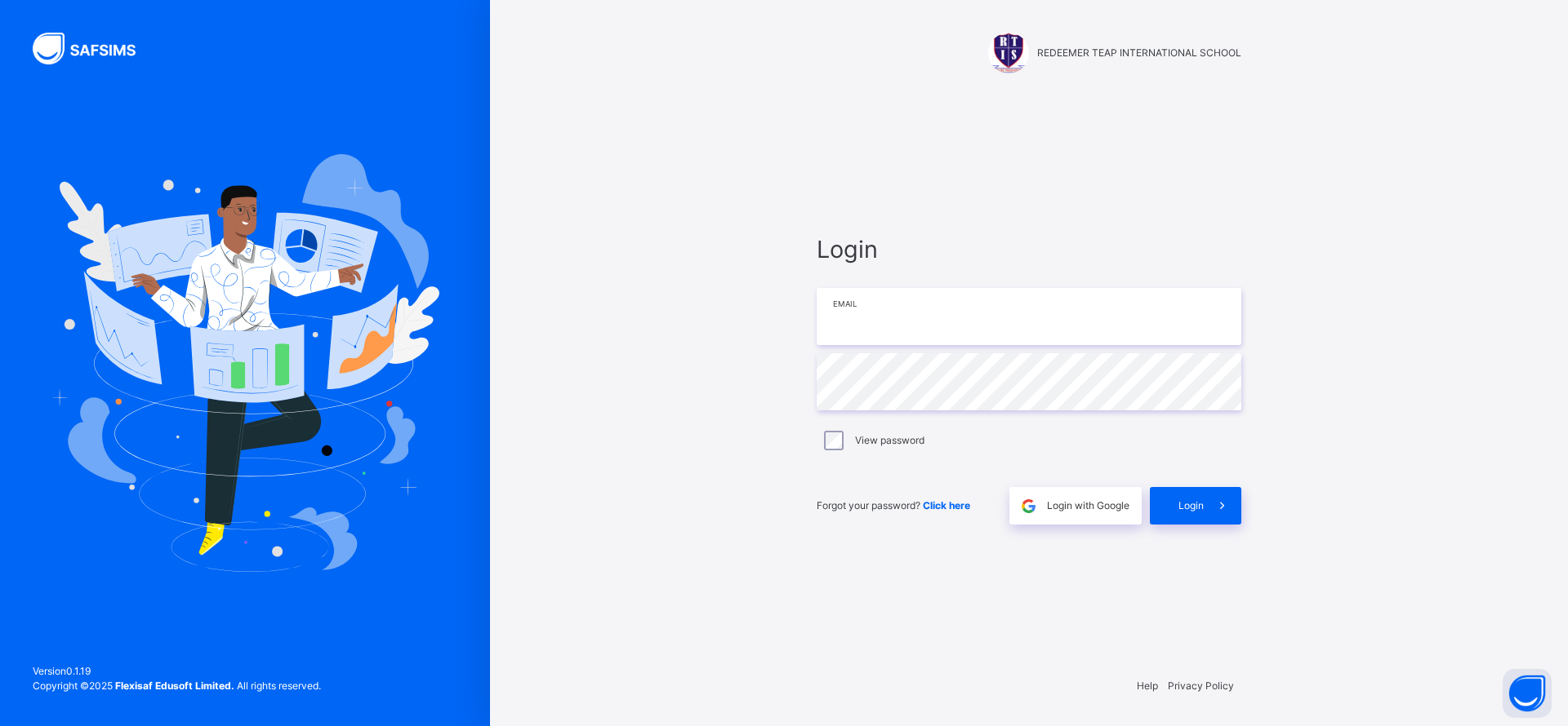
click at [1069, 317] on input "email" at bounding box center [1028, 316] width 424 height 57
type input "**********"
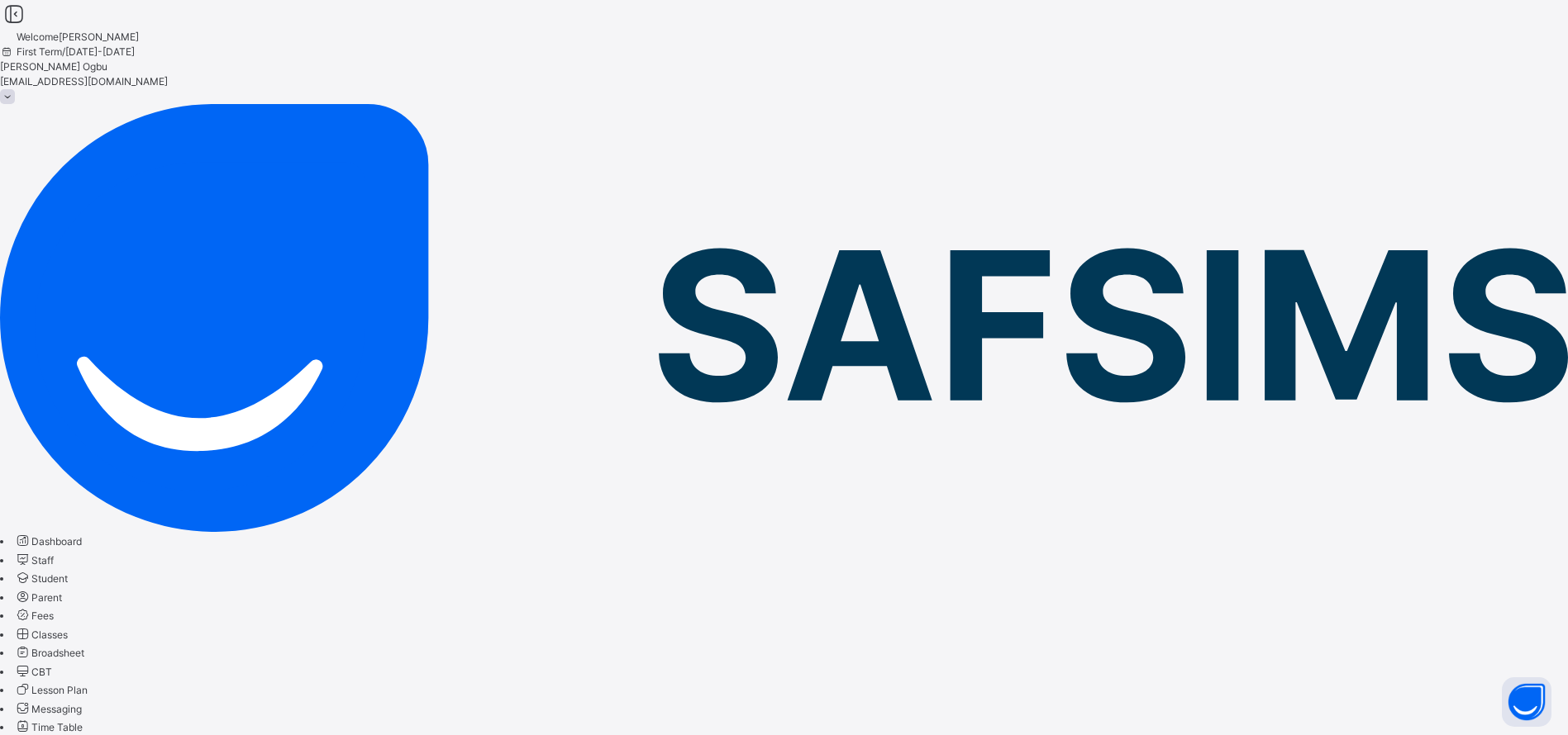
click at [84, 647] on span "Broadsheet" at bounding box center [58, 653] width 53 height 12
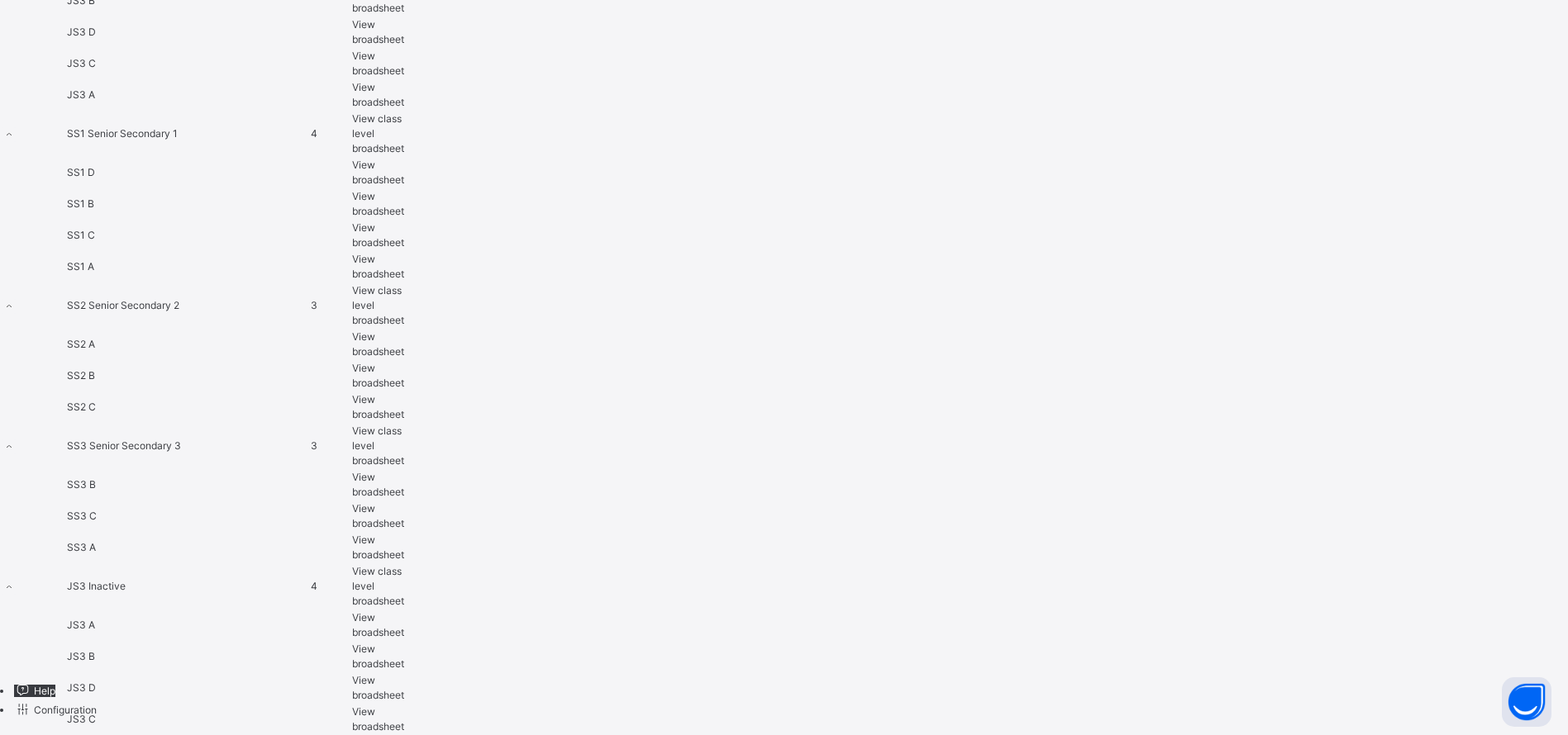
scroll to position [3116, 0]
click at [405, 280] on span "View broadsheet" at bounding box center [378, 266] width 52 height 27
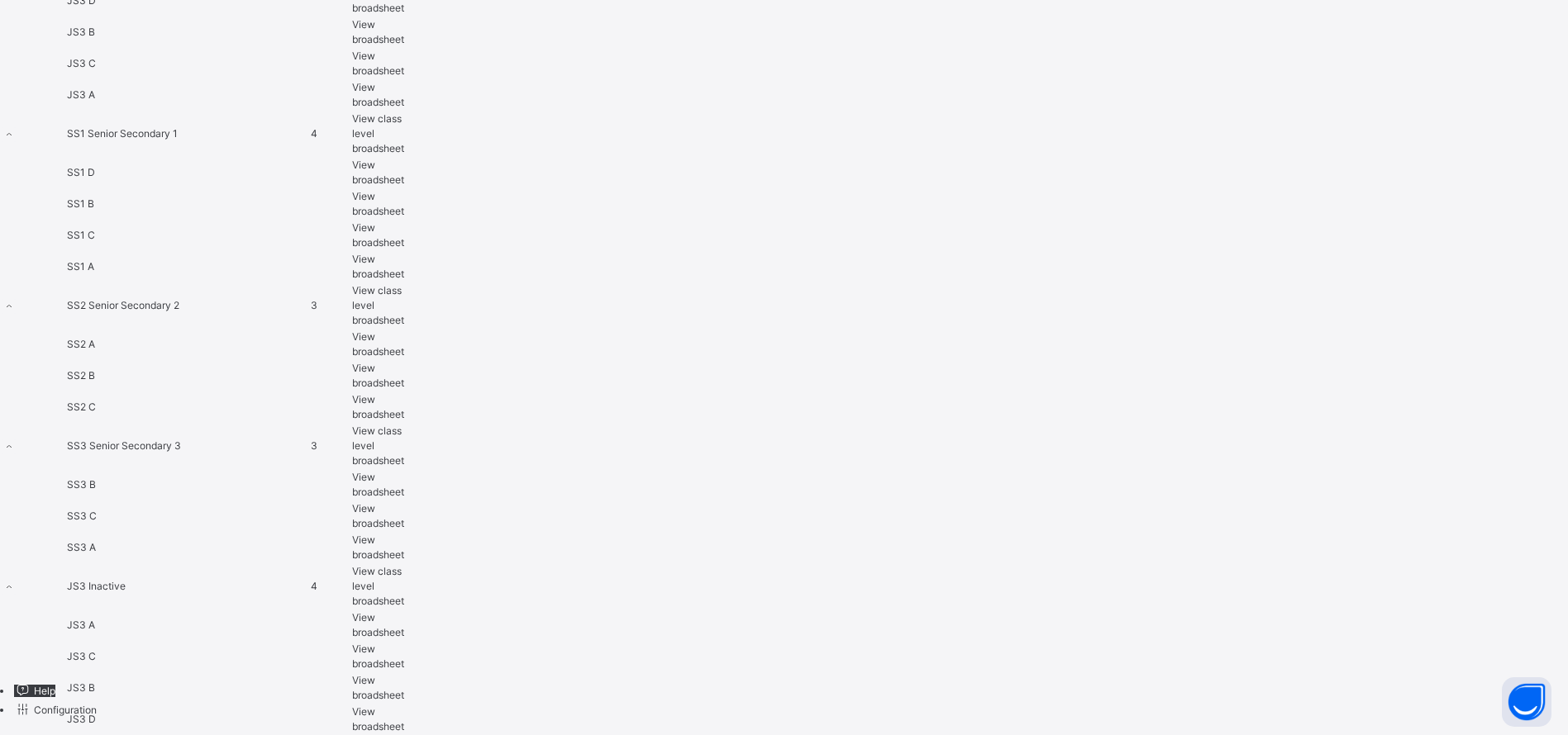
scroll to position [3147, 0]
click at [95, 197] on span "SS1 B" at bounding box center [81, 203] width 27 height 12
click at [405, 190] on span "View broadsheet" at bounding box center [378, 203] width 52 height 27
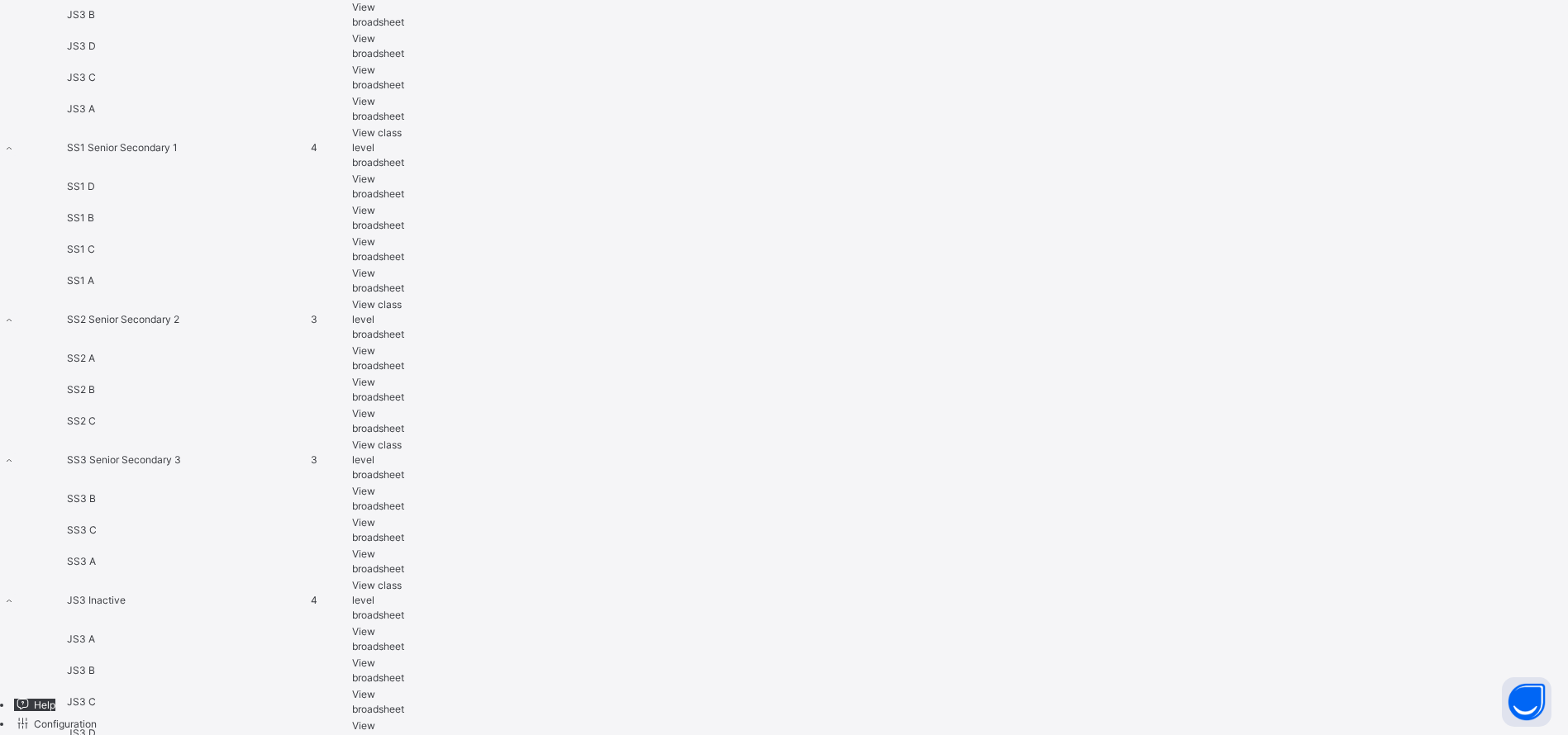
scroll to position [2905, 0]
click at [405, 268] on span "View broadsheet" at bounding box center [378, 254] width 52 height 27
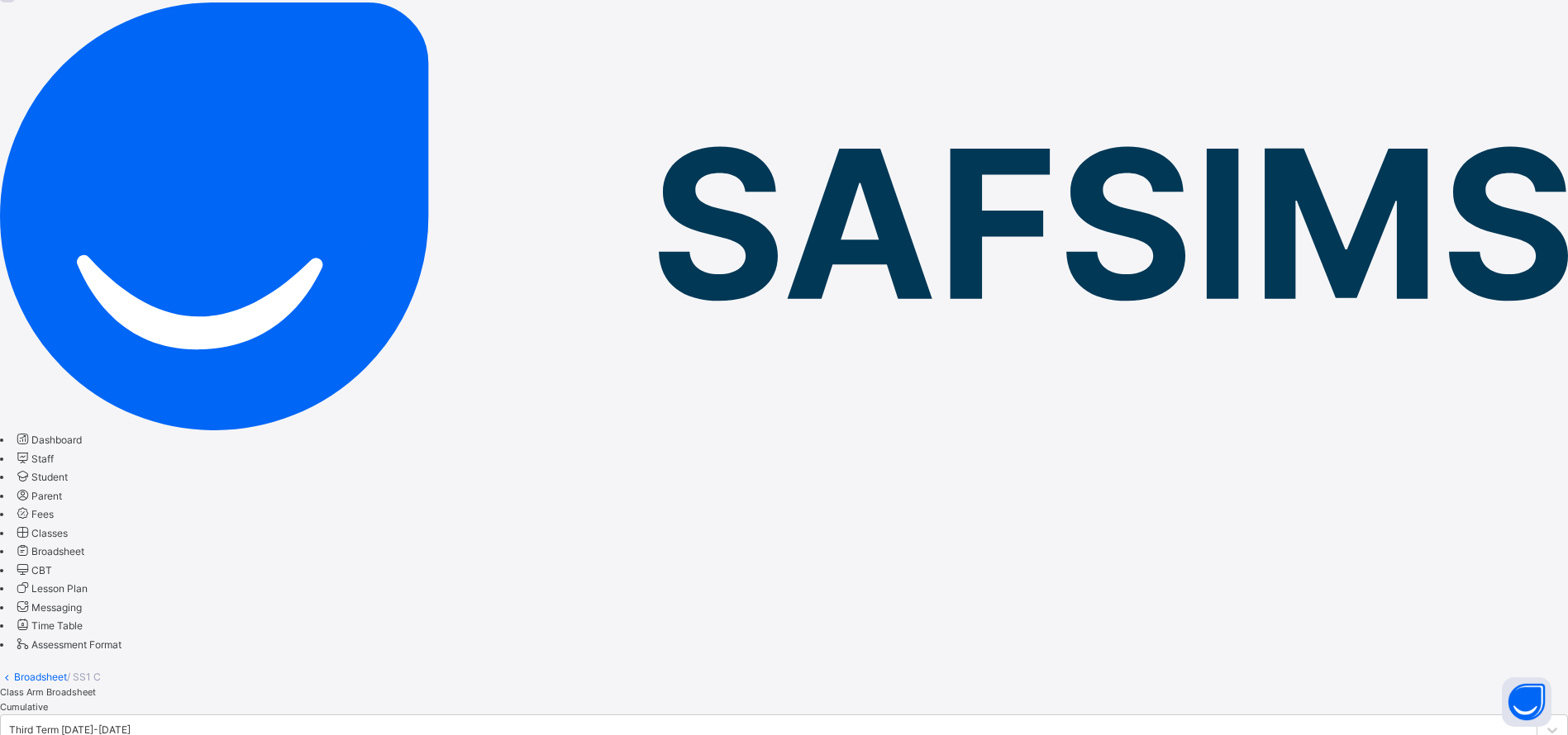
scroll to position [167, 0]
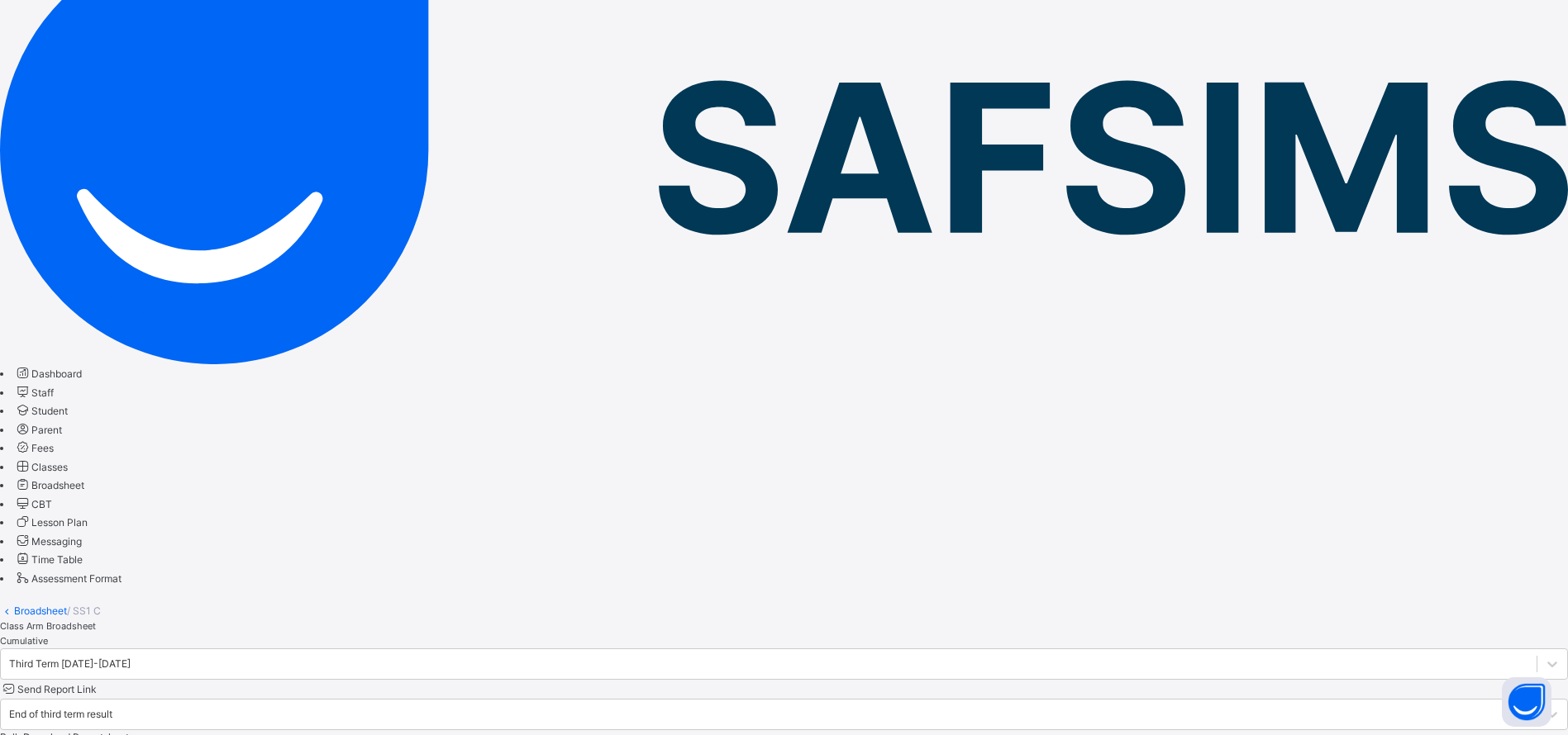
click at [68, 405] on span "Student" at bounding box center [50, 411] width 36 height 12
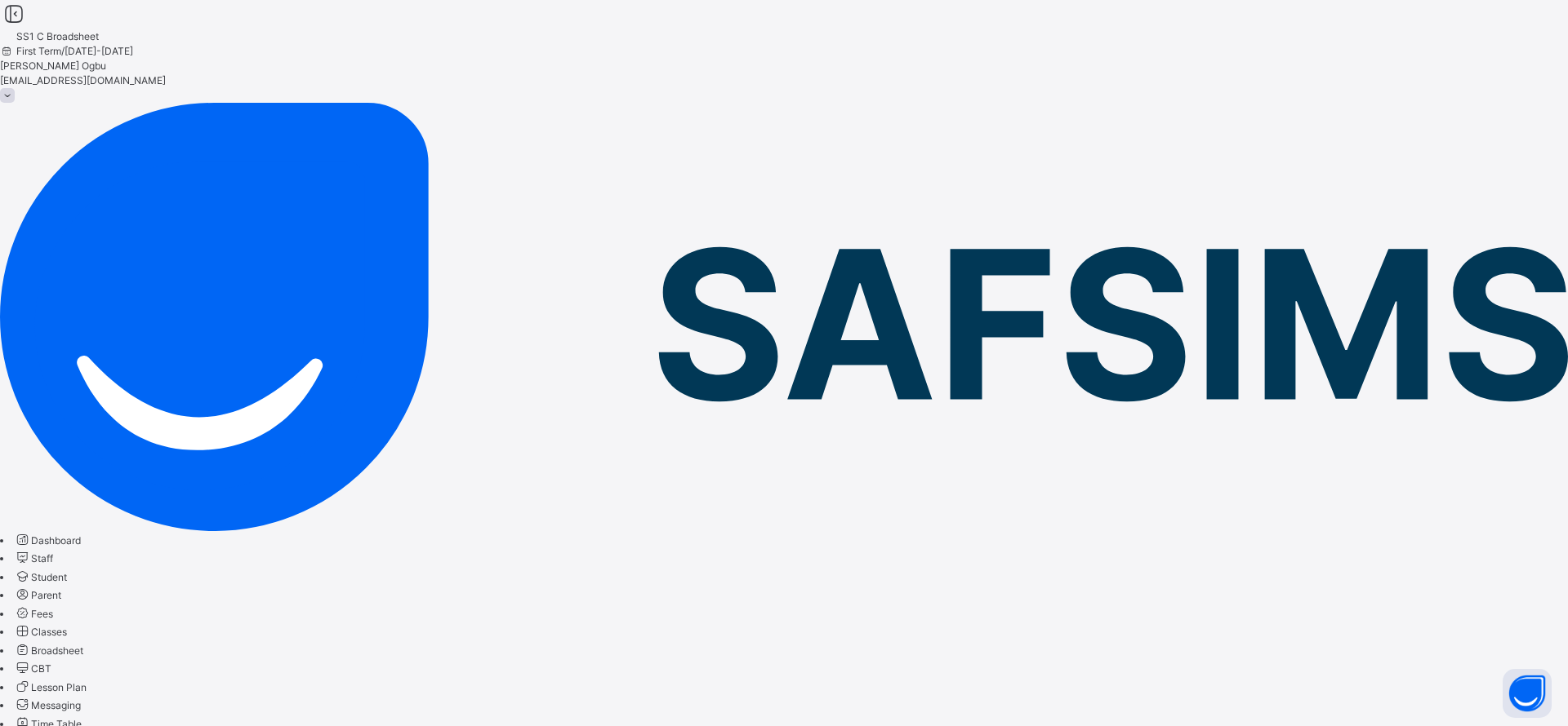
type input "*******"
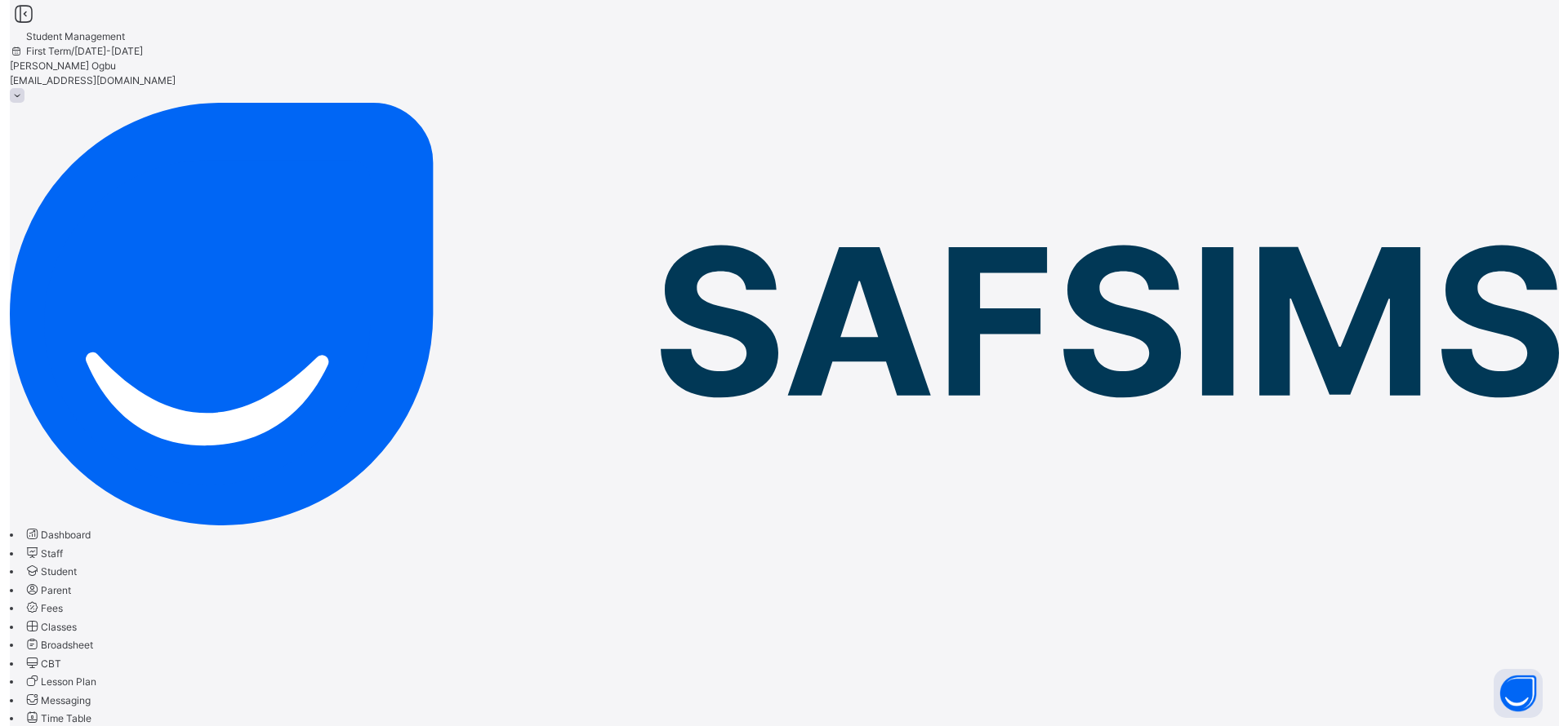
scroll to position [70, 0]
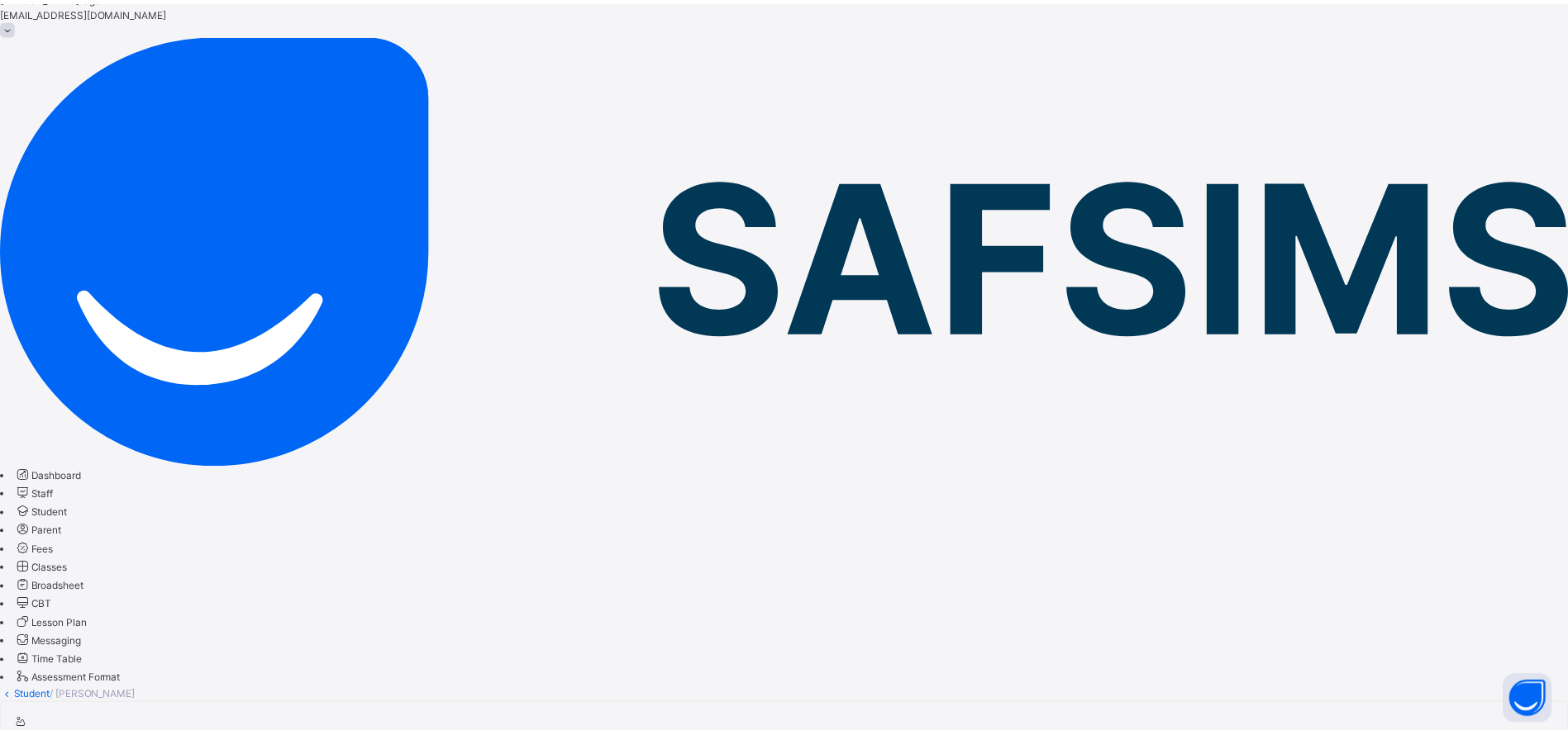
scroll to position [0, 0]
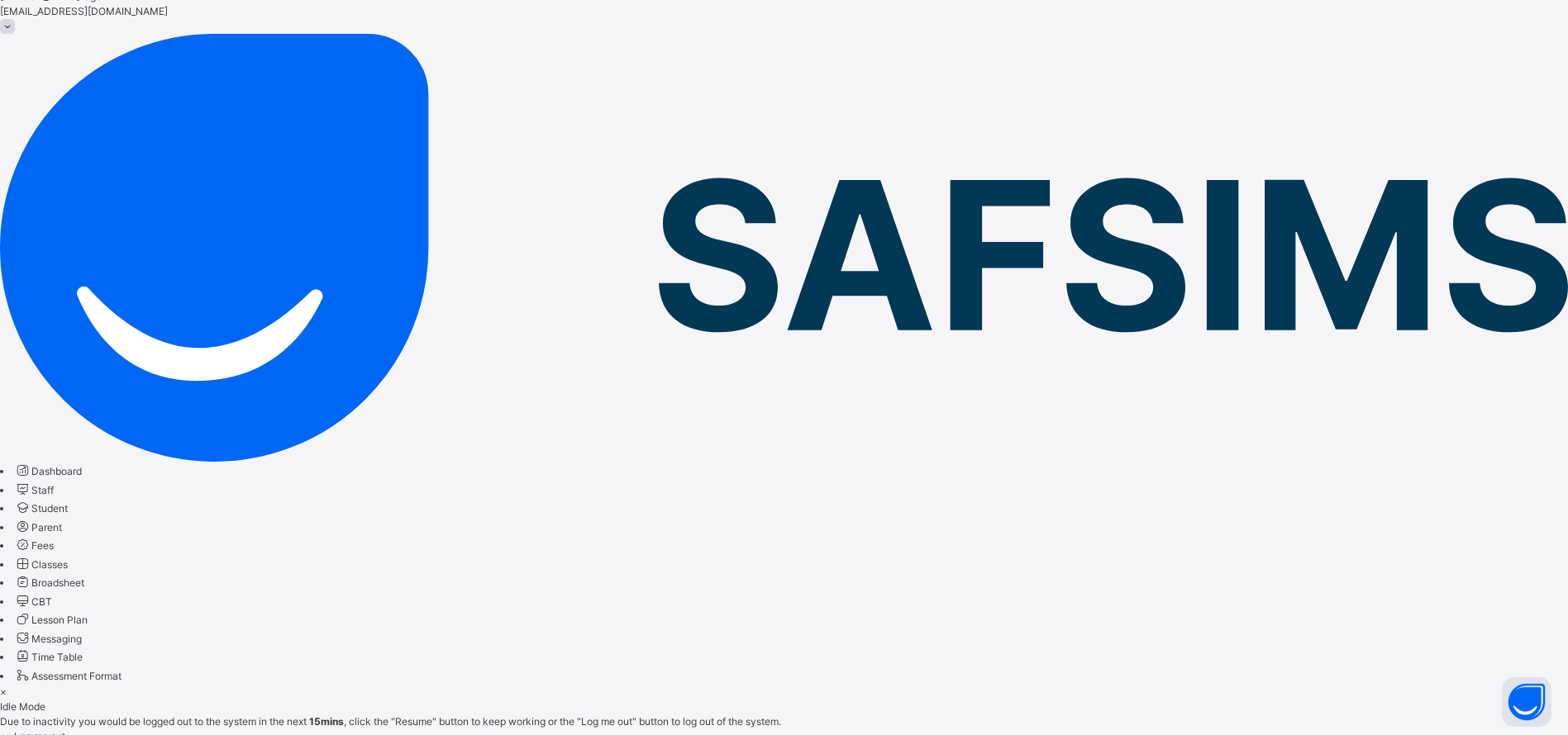
click at [68, 502] on span "Student" at bounding box center [50, 508] width 36 height 12
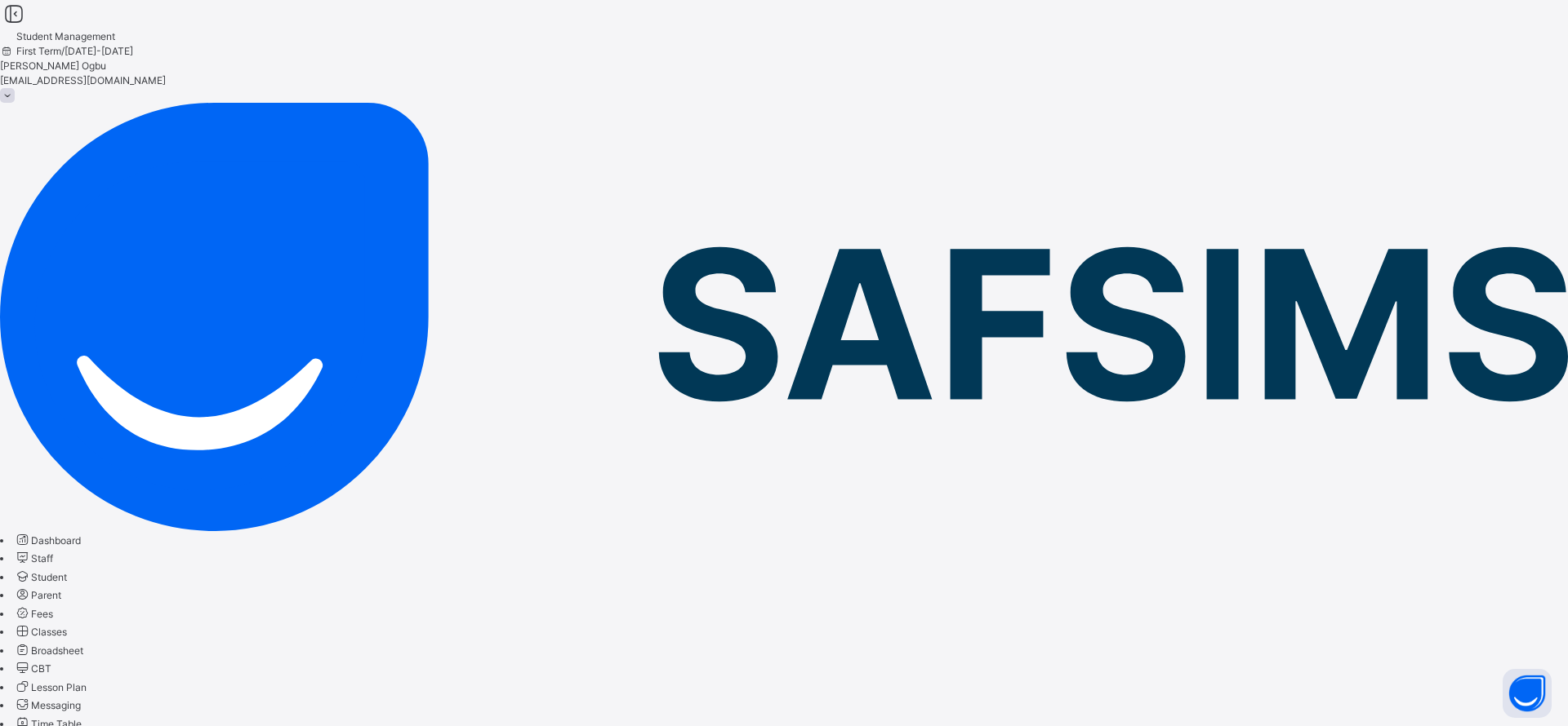
type input "*****"
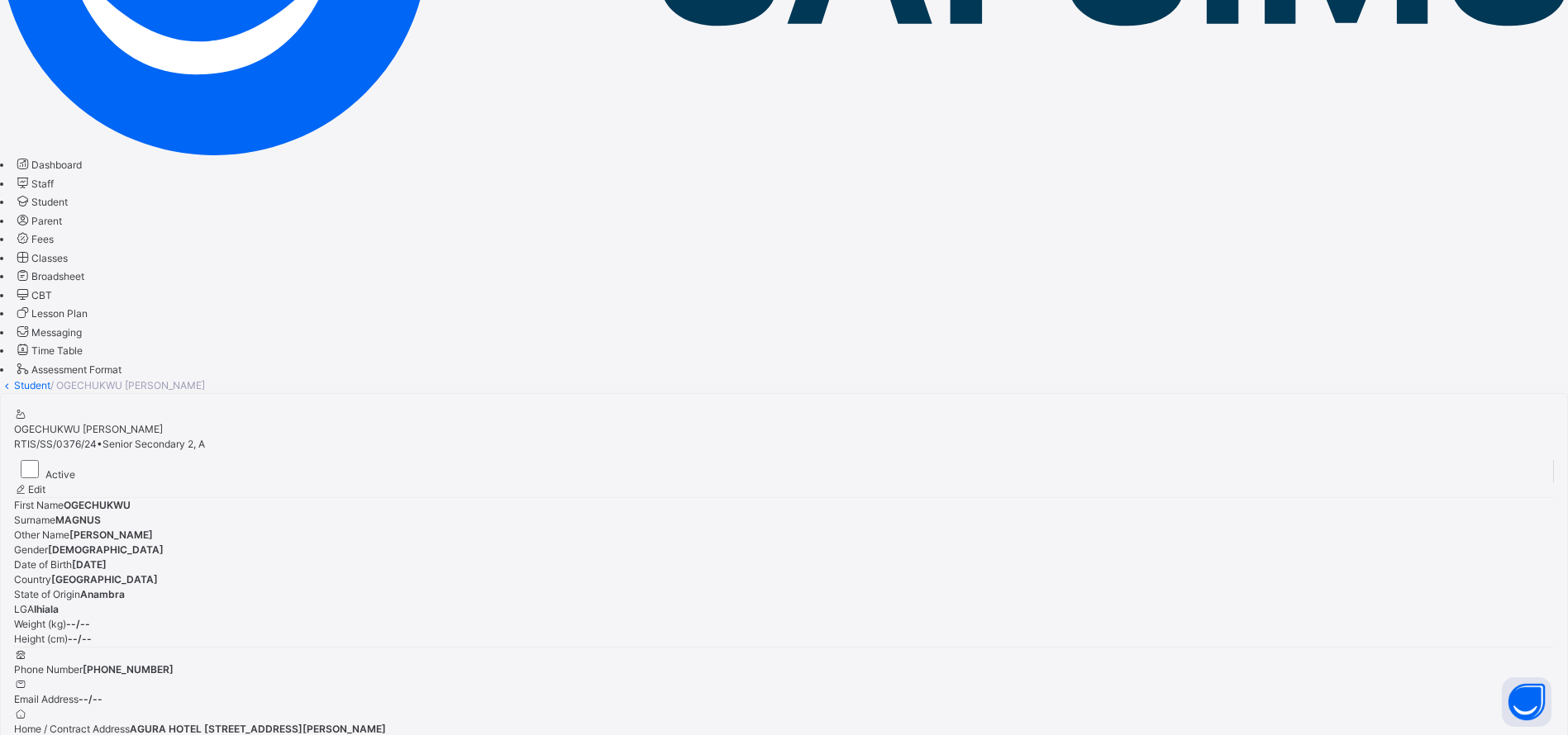
scroll to position [487, 0]
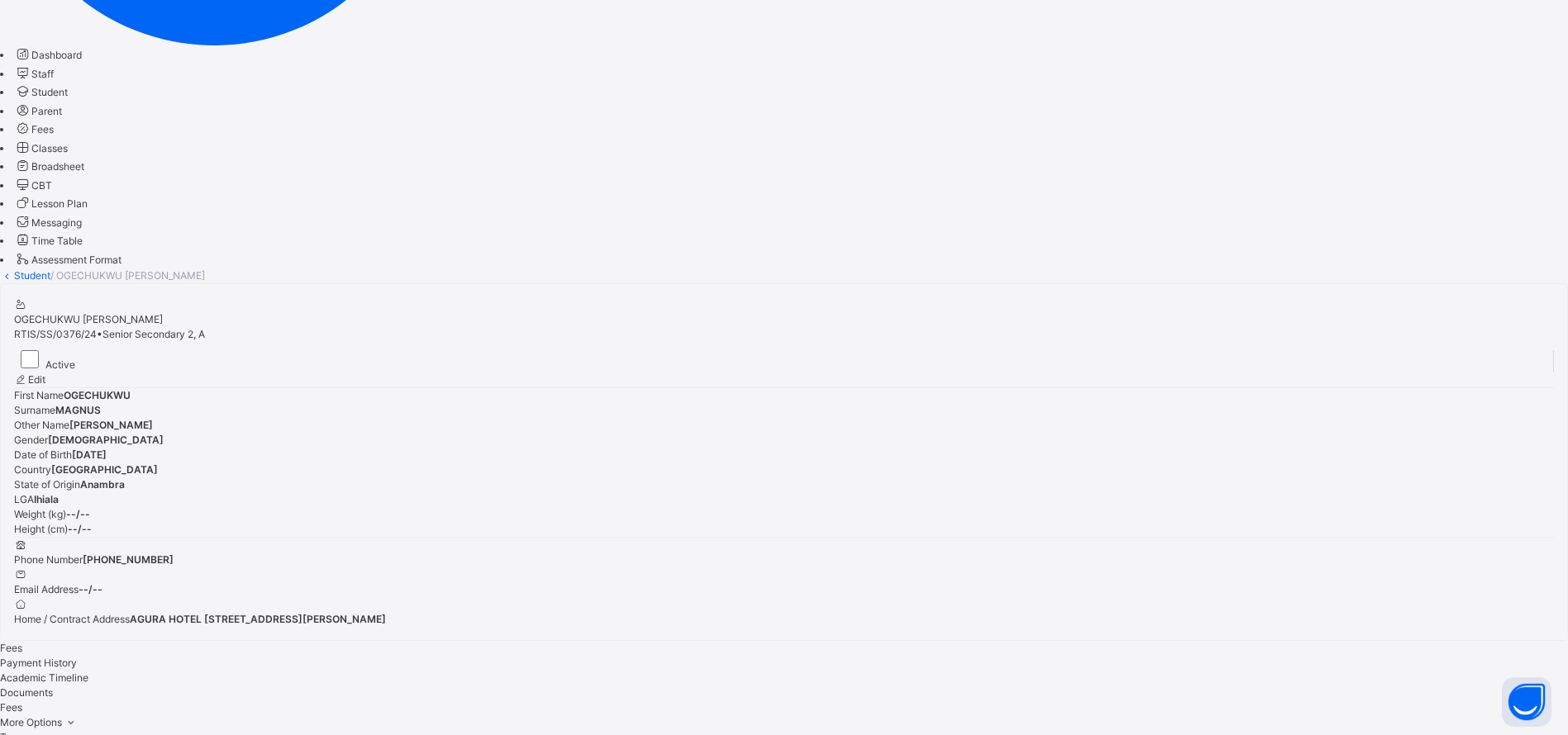
click at [62, 118] on span "Parent" at bounding box center [47, 111] width 31 height 12
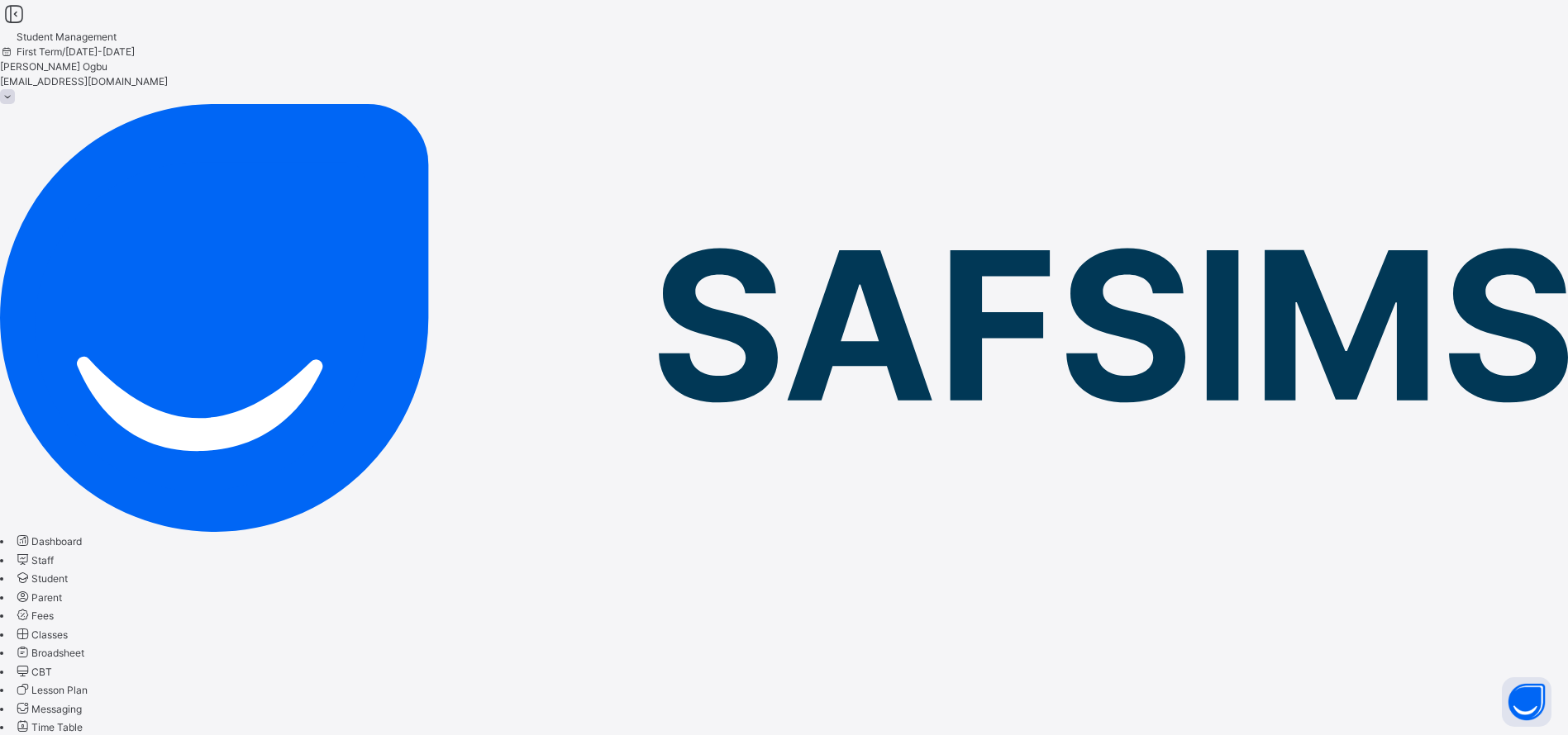
type input "**********"
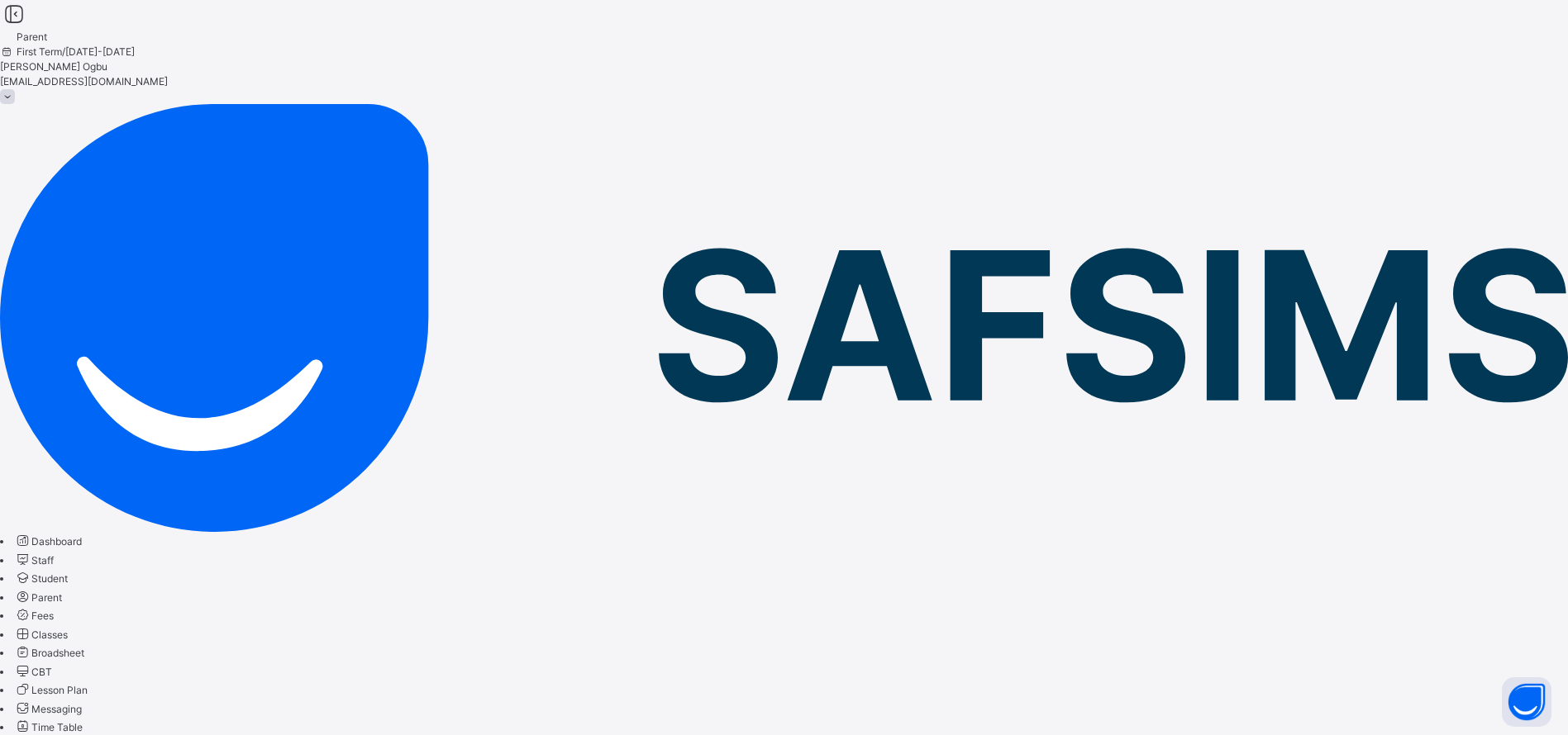
type input "*"
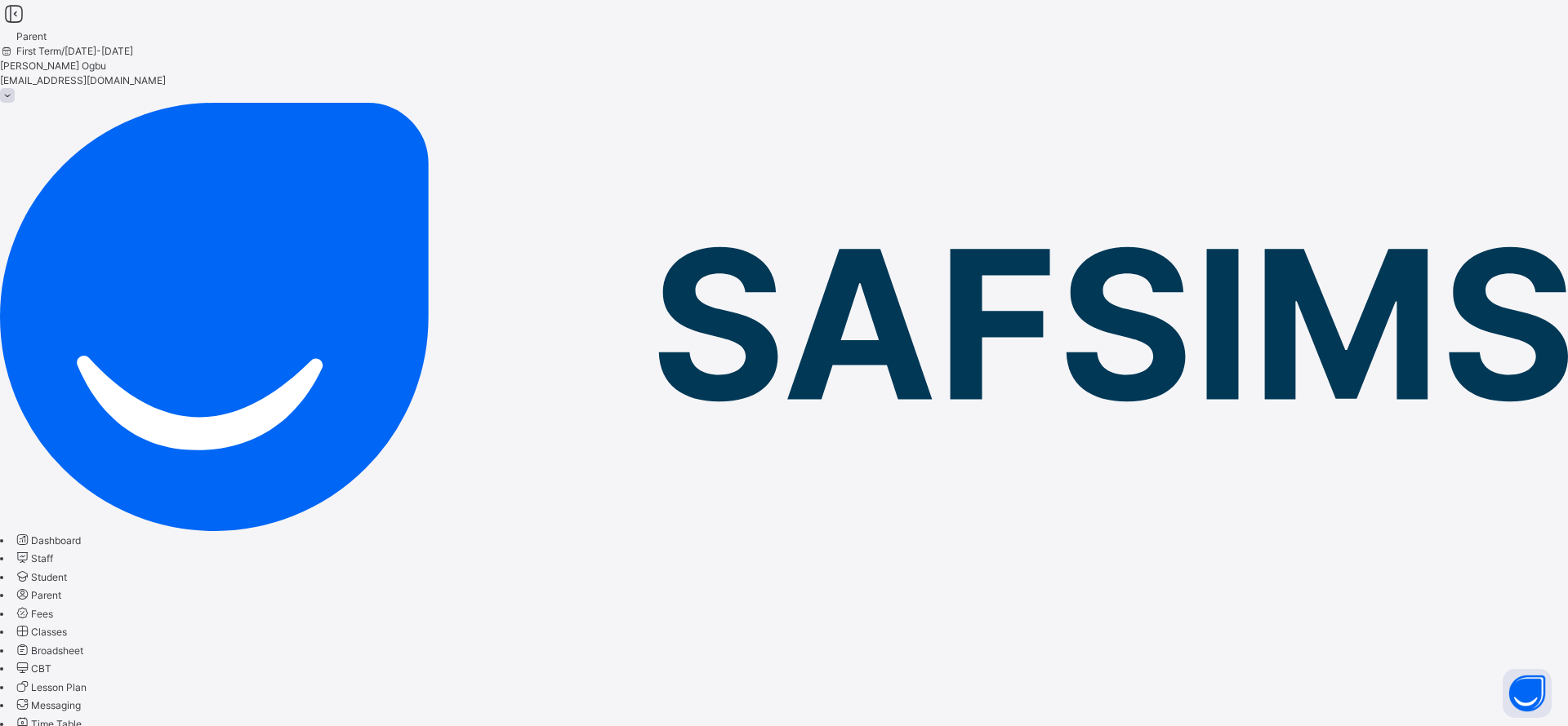
type input "******"
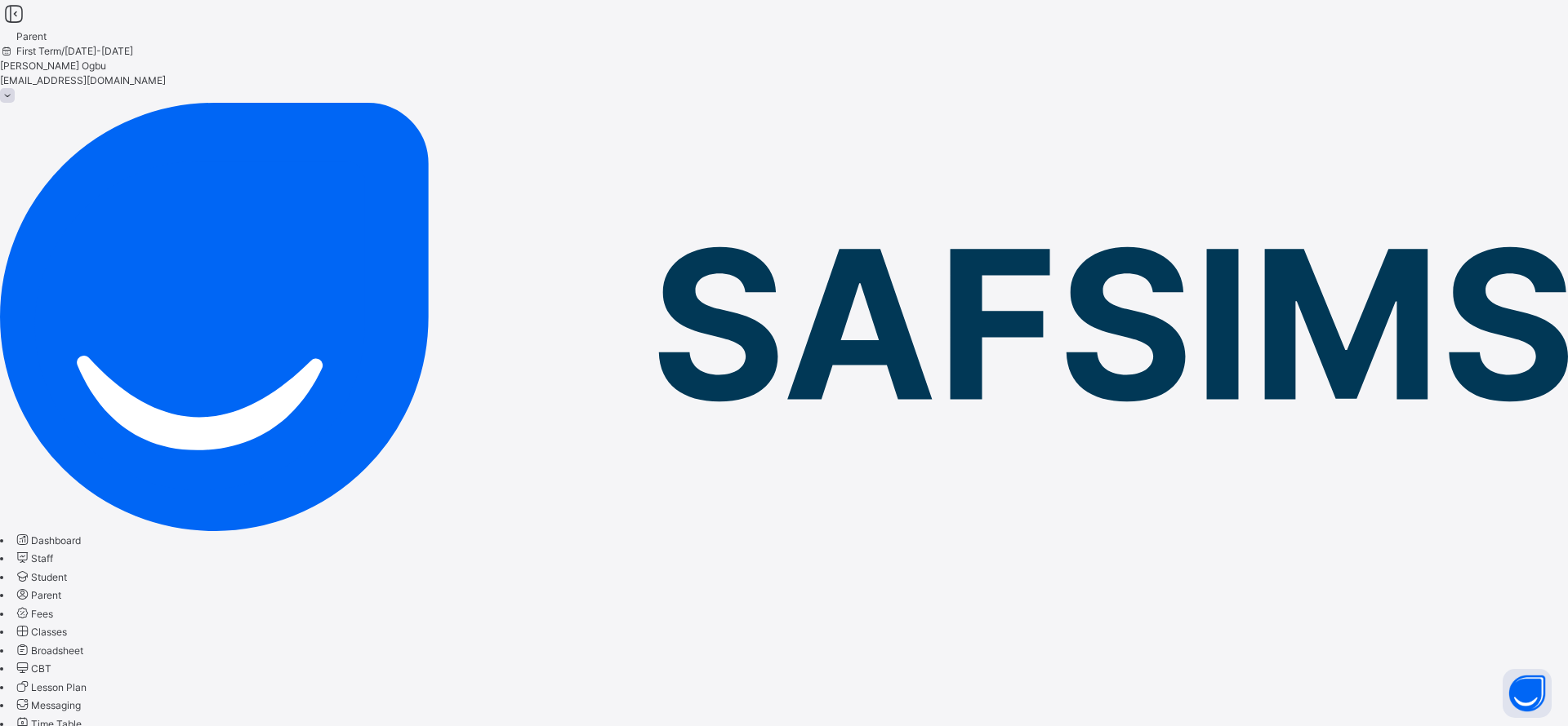
type input "**********"
click at [67, 572] on span "Student" at bounding box center [49, 578] width 36 height 12
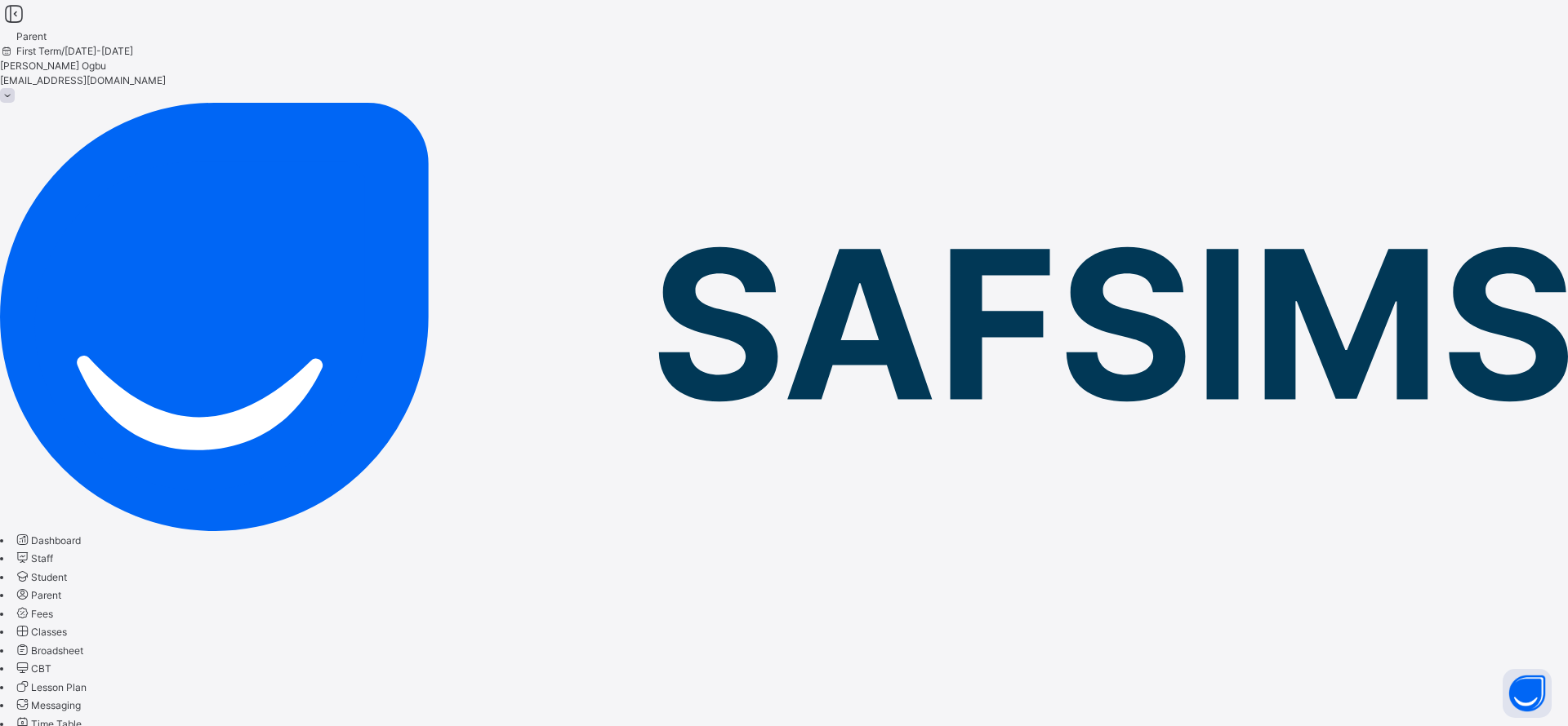
type input "***"
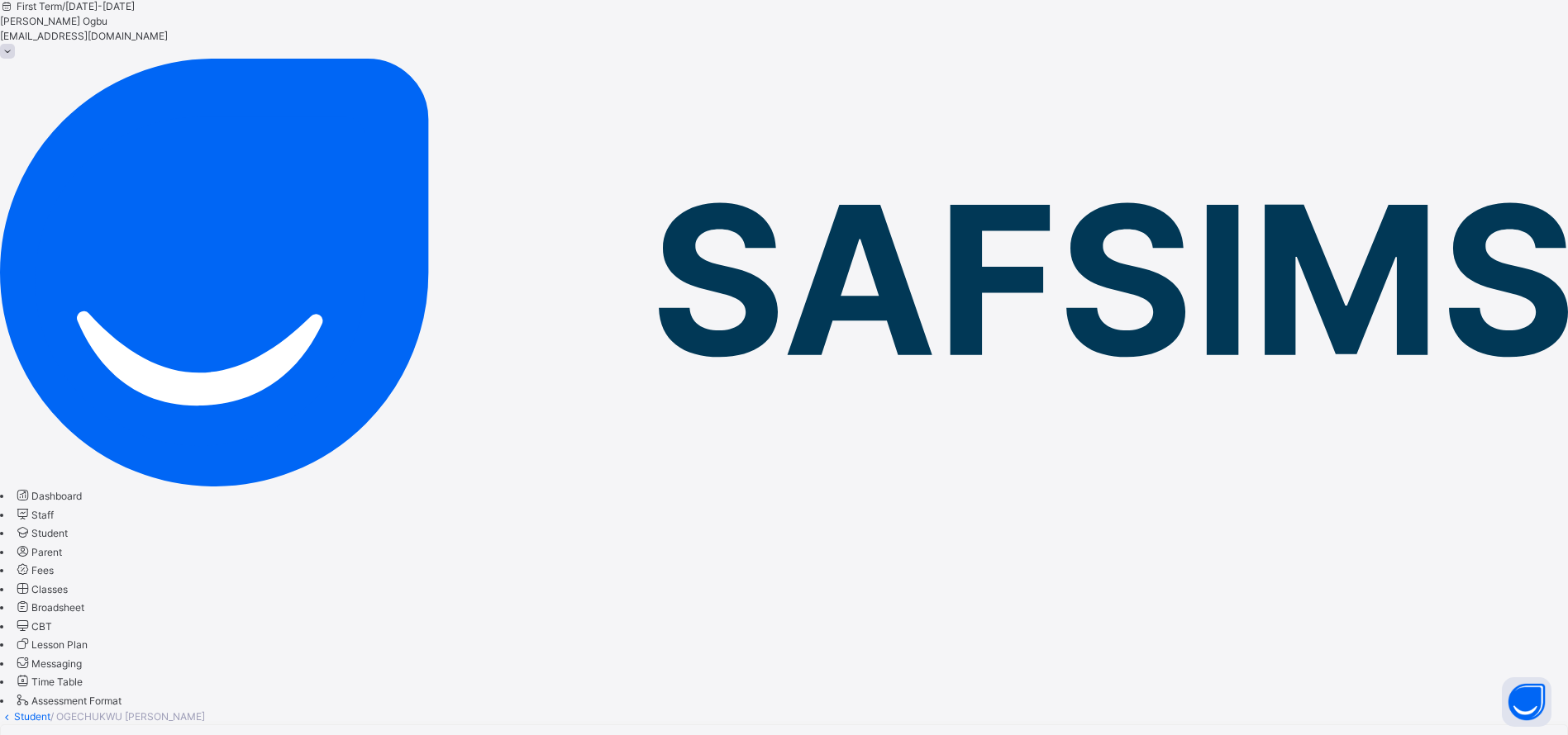
scroll to position [613, 0]
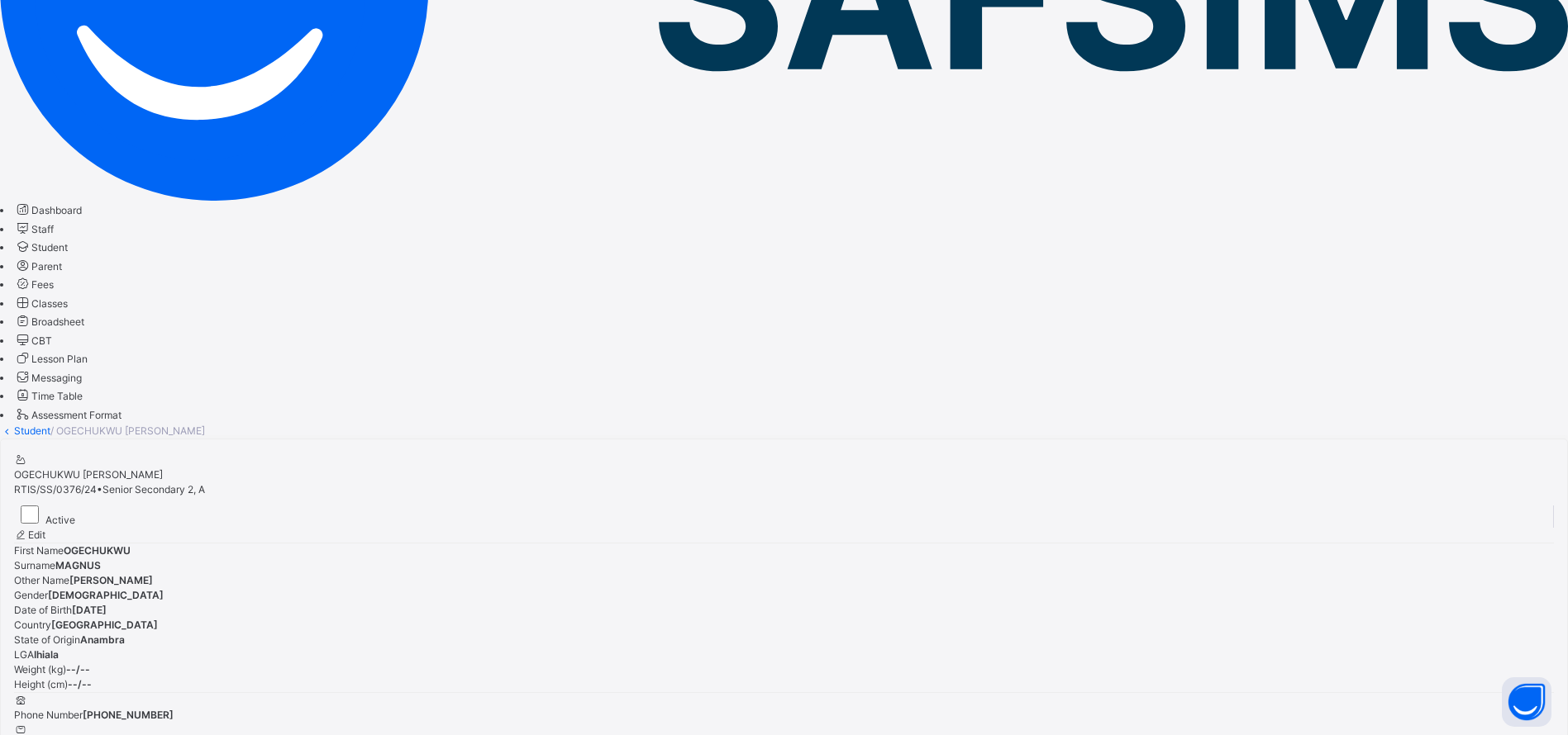
scroll to position [0, 0]
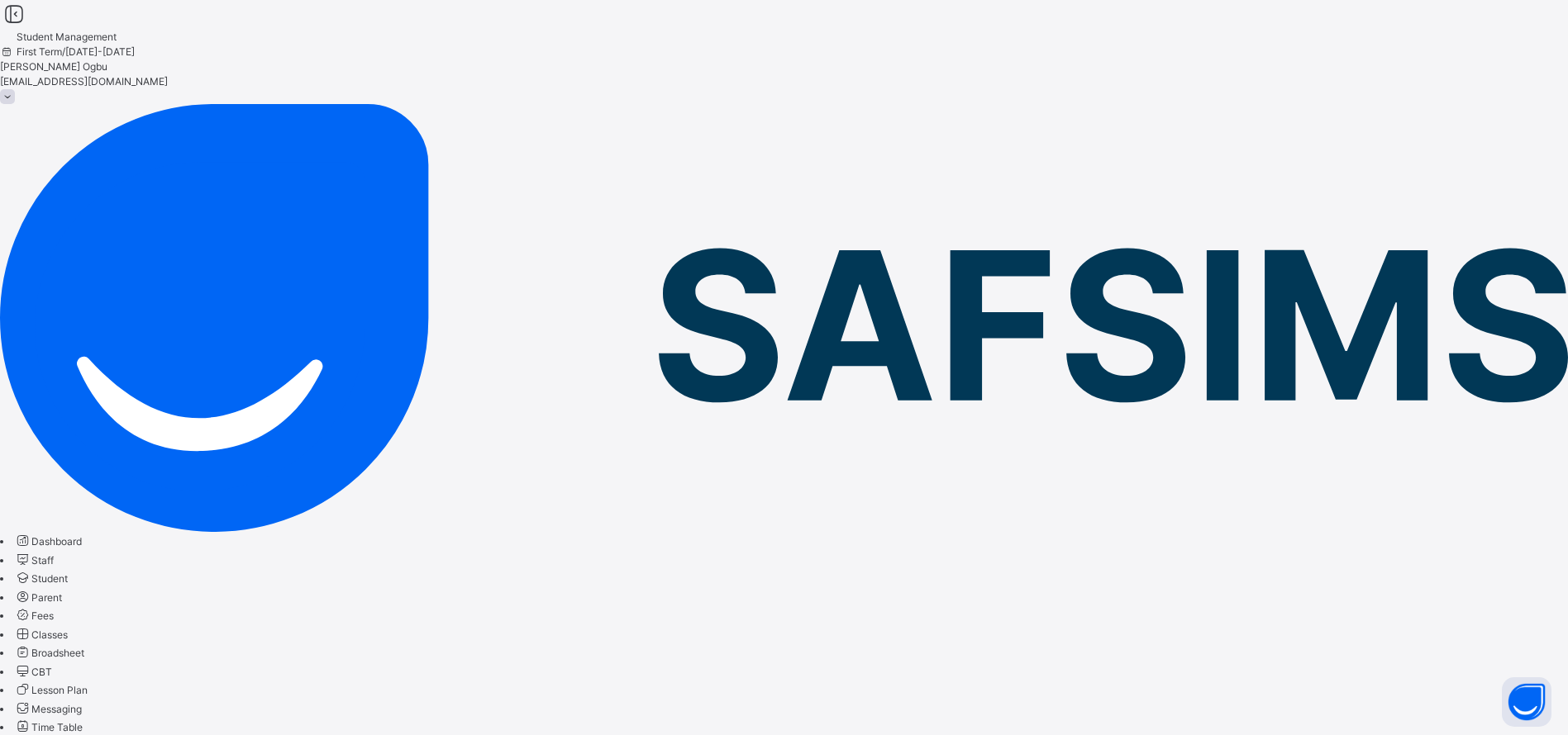
drag, startPoint x: 564, startPoint y: 173, endPoint x: 325, endPoint y: 158, distance: 239.5
copy span "OGECHUKWU KIMBERLY MAGNUS"
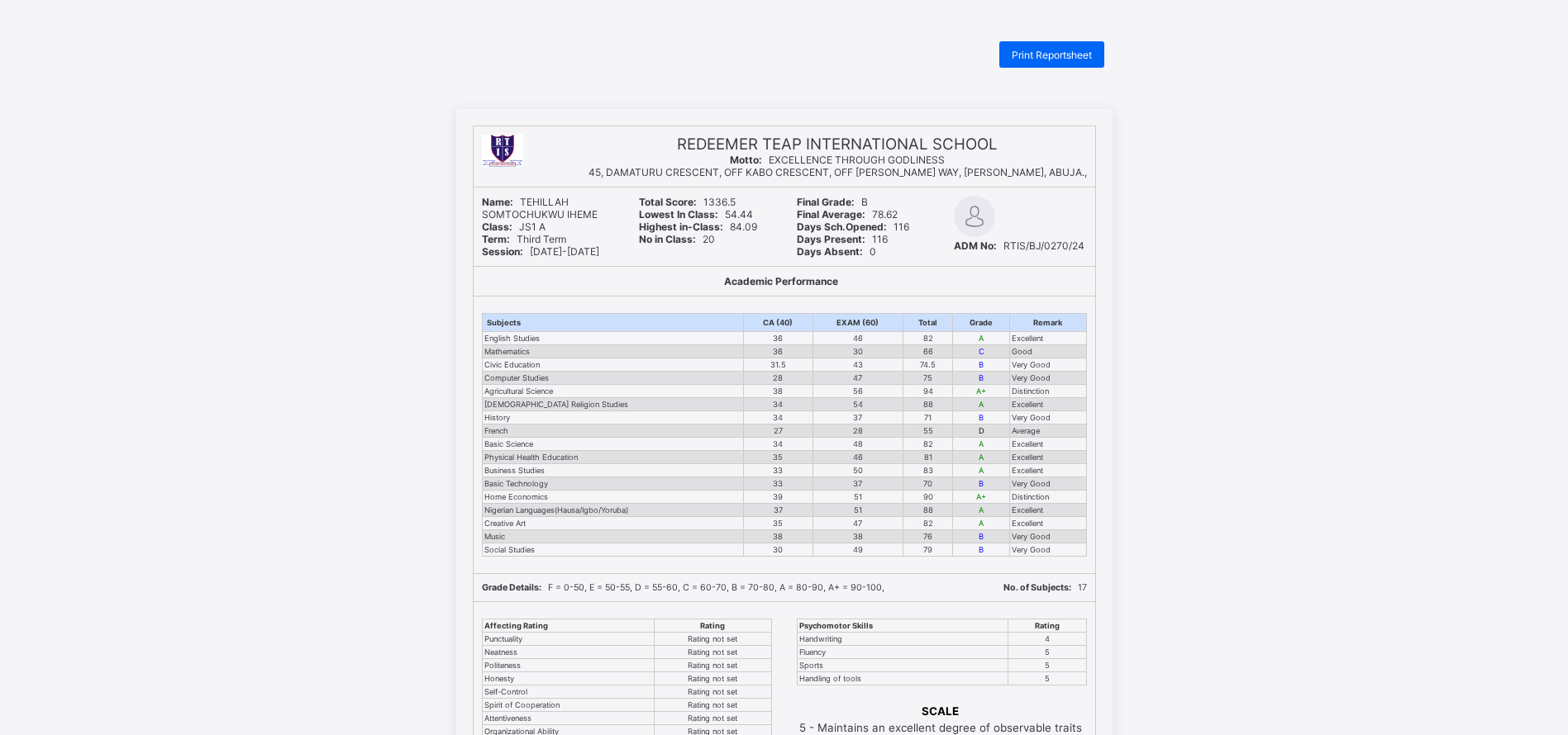
click at [1282, 344] on div "REDEEMER TEAP INTERNATIONAL SCHOOL Motto: EXCELLENCE THROUGH GODLINESS 45, DAMA…" at bounding box center [784, 568] width 1568 height 917
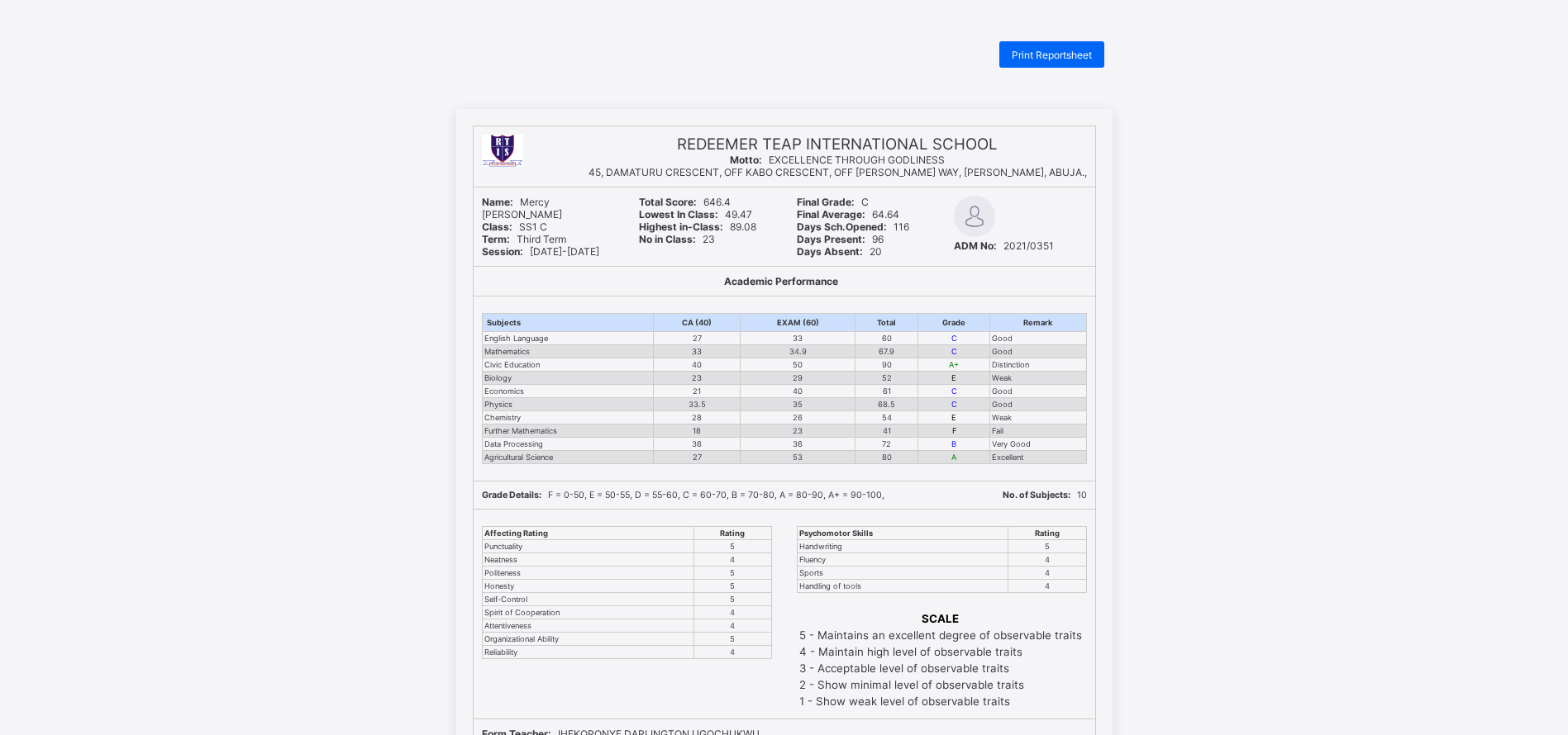
click at [1062, 49] on span "Print Reportsheet" at bounding box center [1052, 55] width 80 height 12
click at [1044, 56] on span "Print Reportsheet" at bounding box center [1052, 55] width 80 height 12
